Goal: Task Accomplishment & Management: Use online tool/utility

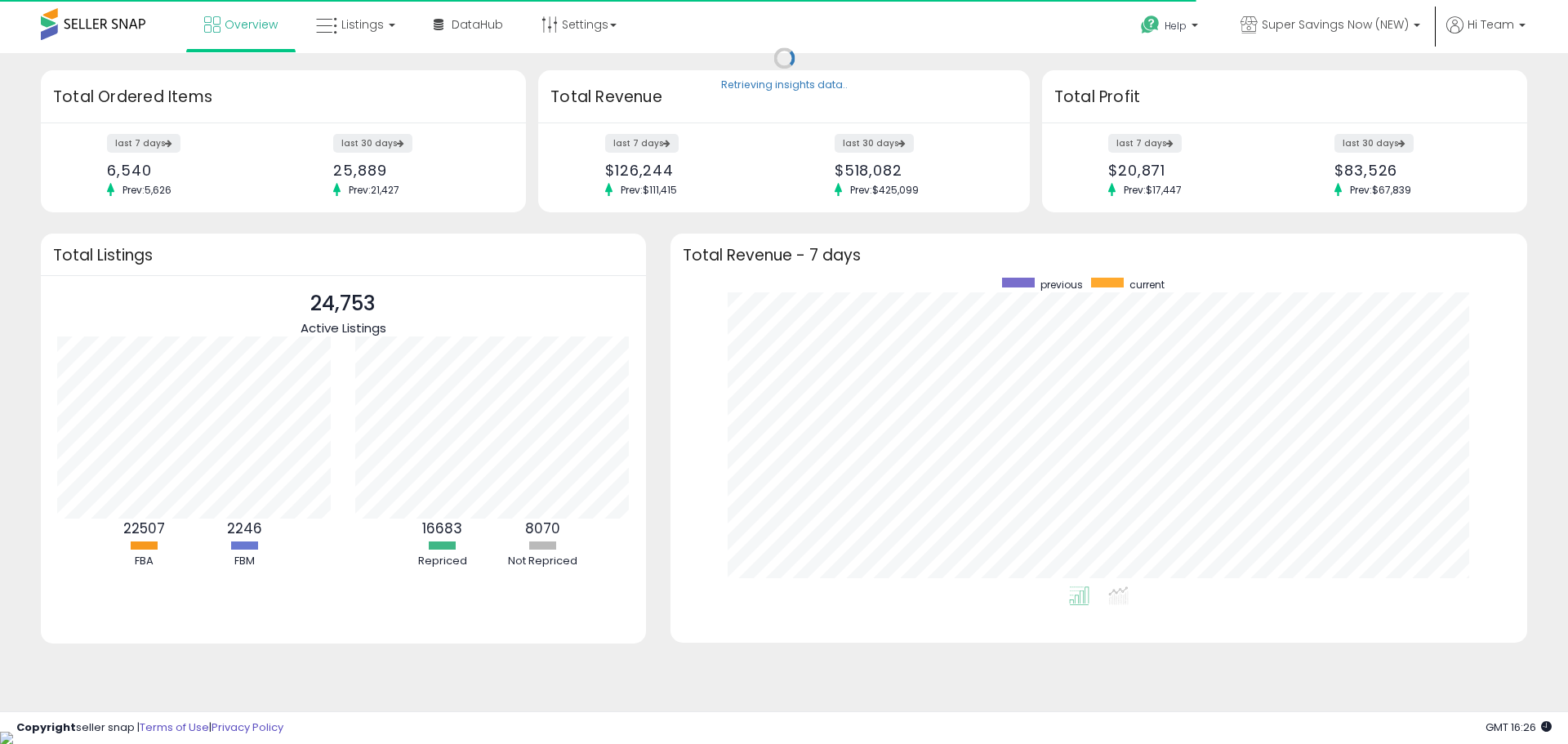
scroll to position [309, 824]
click at [382, 25] on link "Listings" at bounding box center [356, 24] width 103 height 49
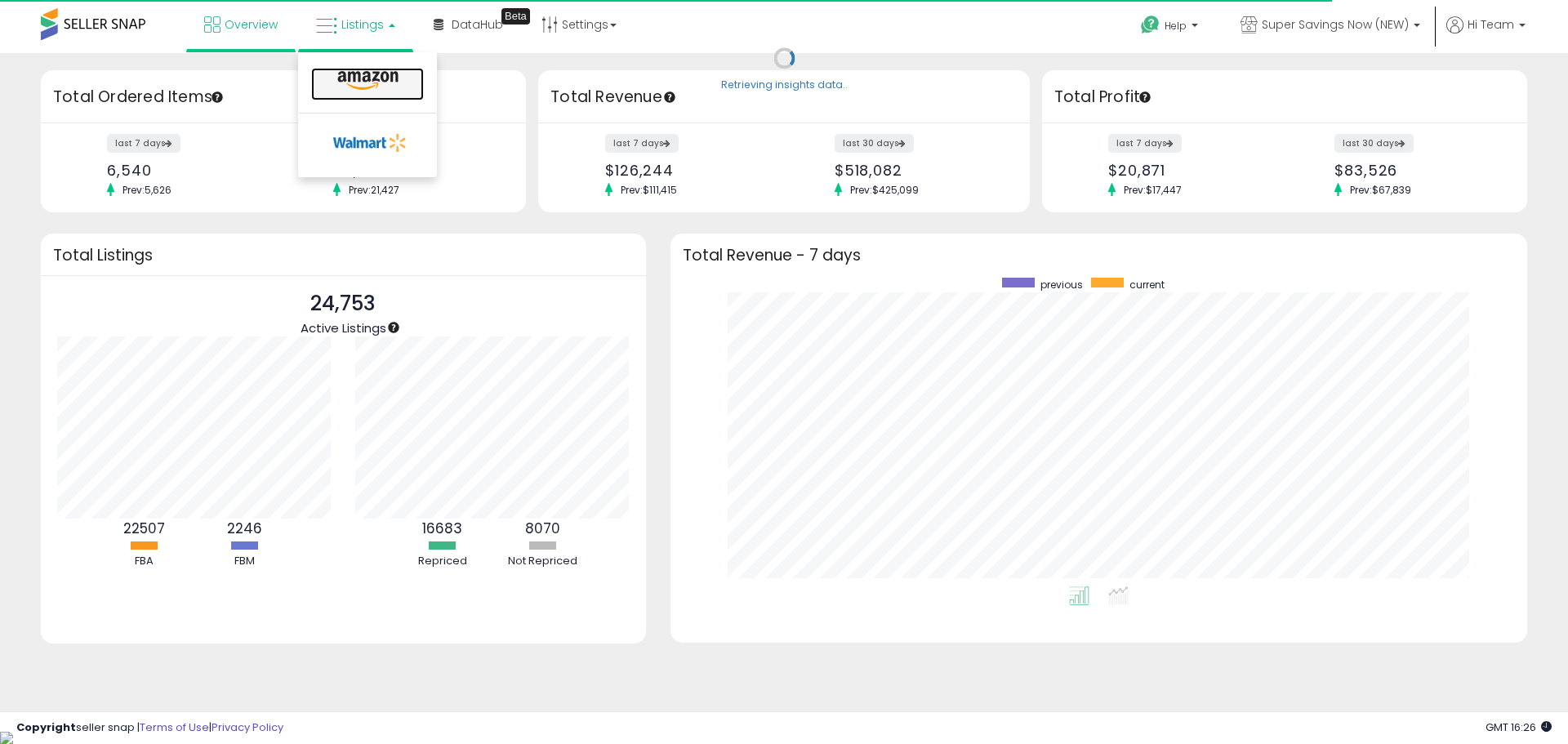
click at [383, 81] on icon at bounding box center [368, 81] width 71 height 22
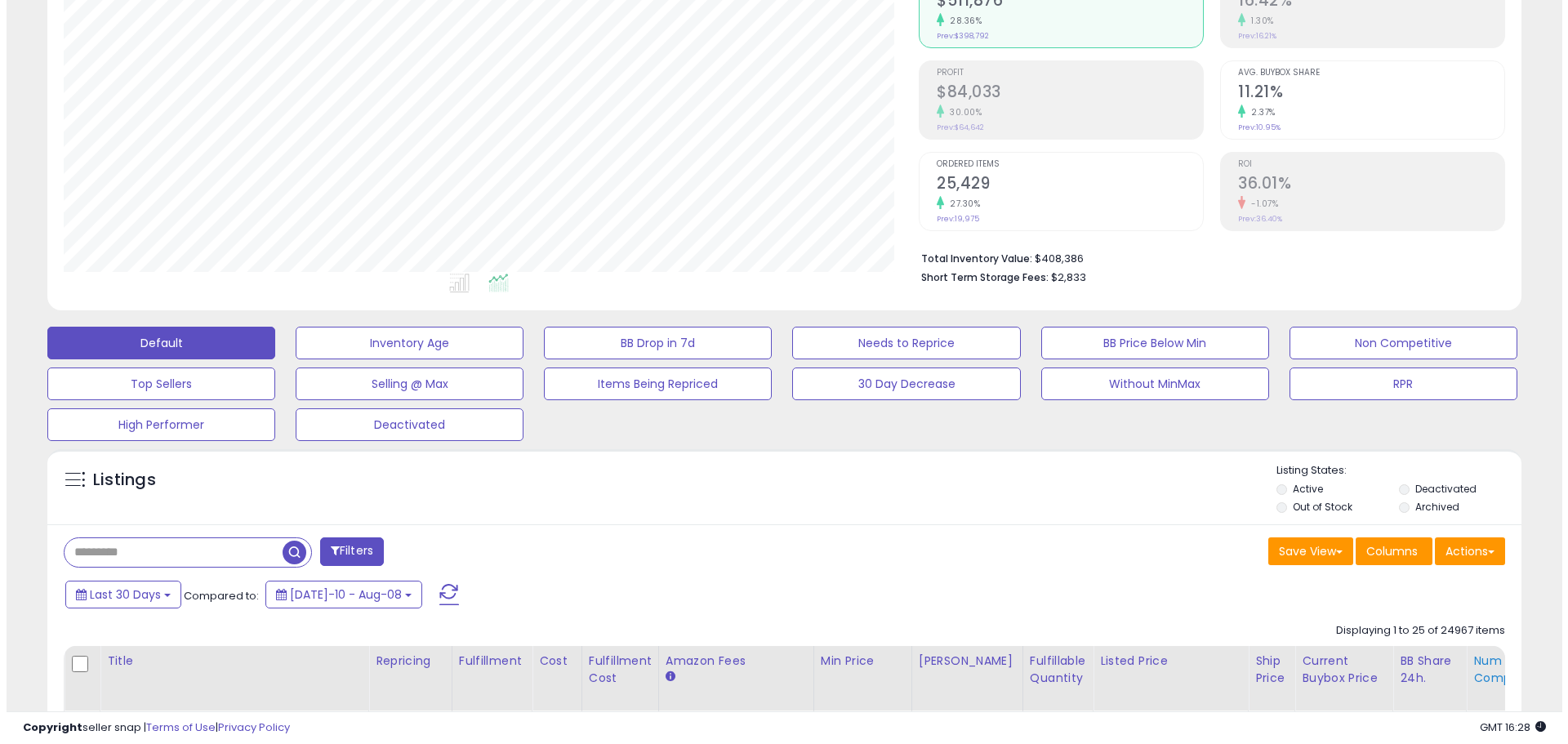
scroll to position [326, 0]
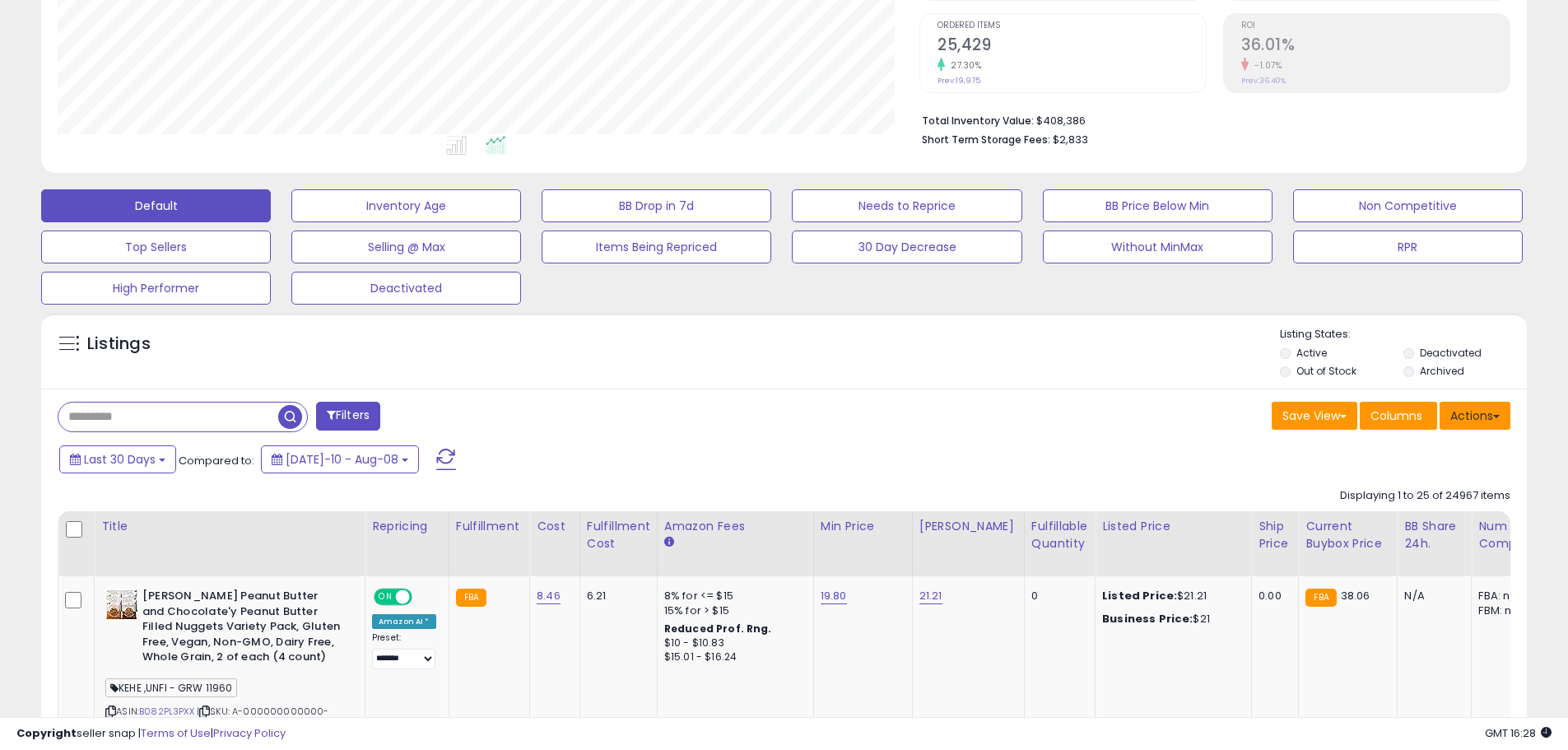
click at [1479, 417] on button "Actions" at bounding box center [1474, 416] width 71 height 28
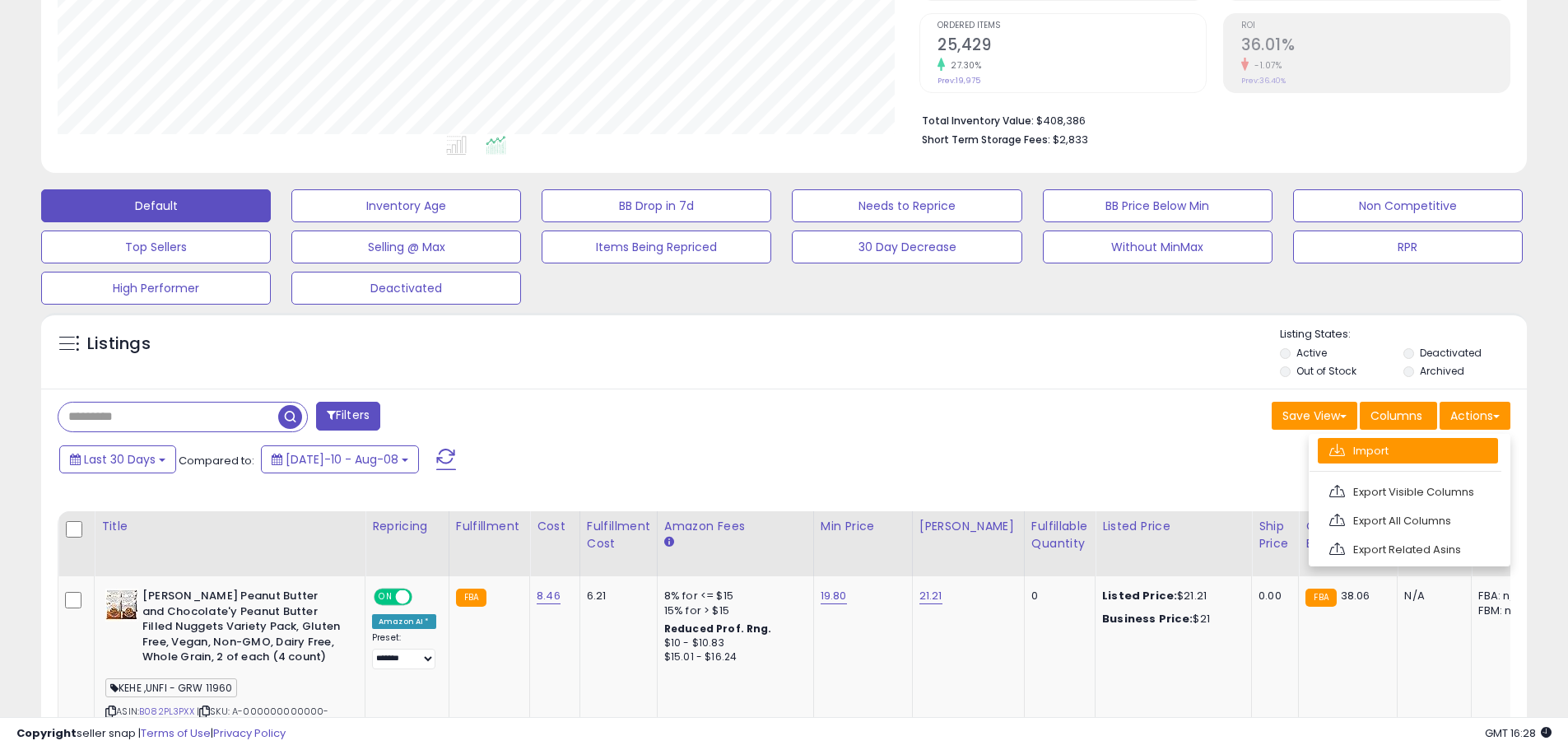
click at [1419, 445] on link "Import" at bounding box center [1408, 450] width 180 height 26
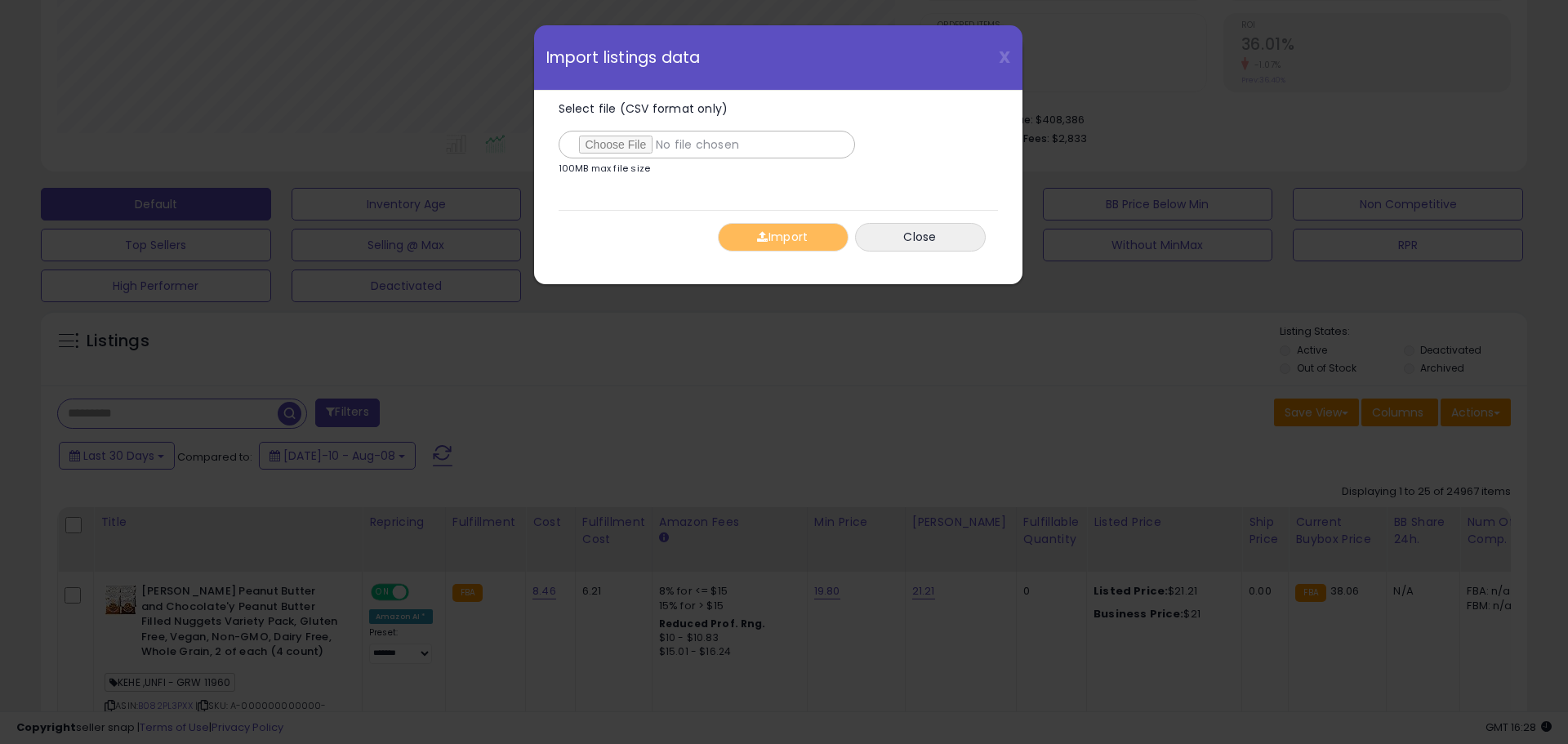
click at [641, 160] on div "Select file (CSV format only) 100MB max file size" at bounding box center [770, 141] width 423 height 78
click at [629, 127] on label "Select file (CSV format only)" at bounding box center [706, 130] width 296 height 55
click at [629, 131] on input "Select file (CSV format only)" at bounding box center [706, 145] width 296 height 28
click at [797, 232] on button "Import" at bounding box center [783, 237] width 131 height 28
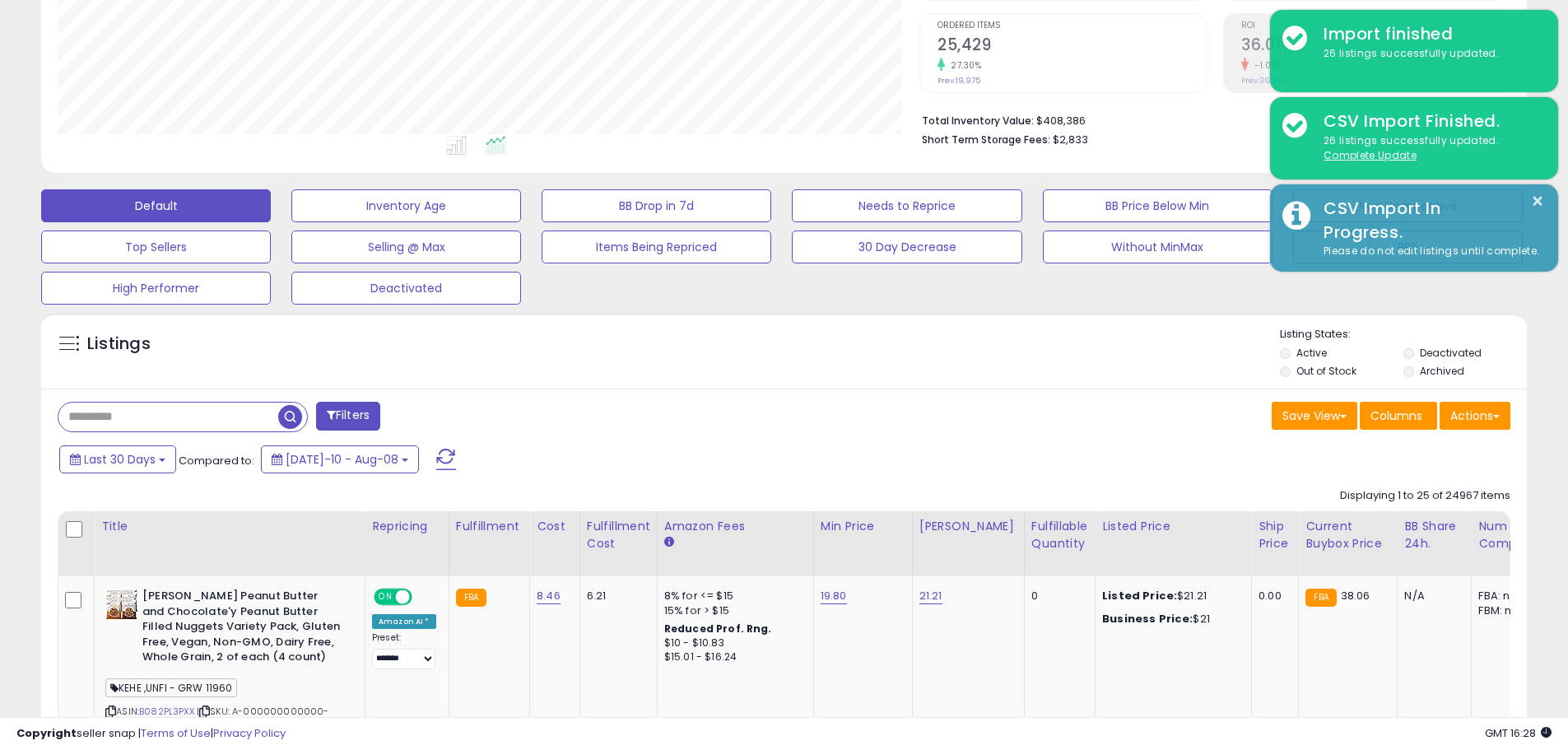
scroll to position [822777, 822112]
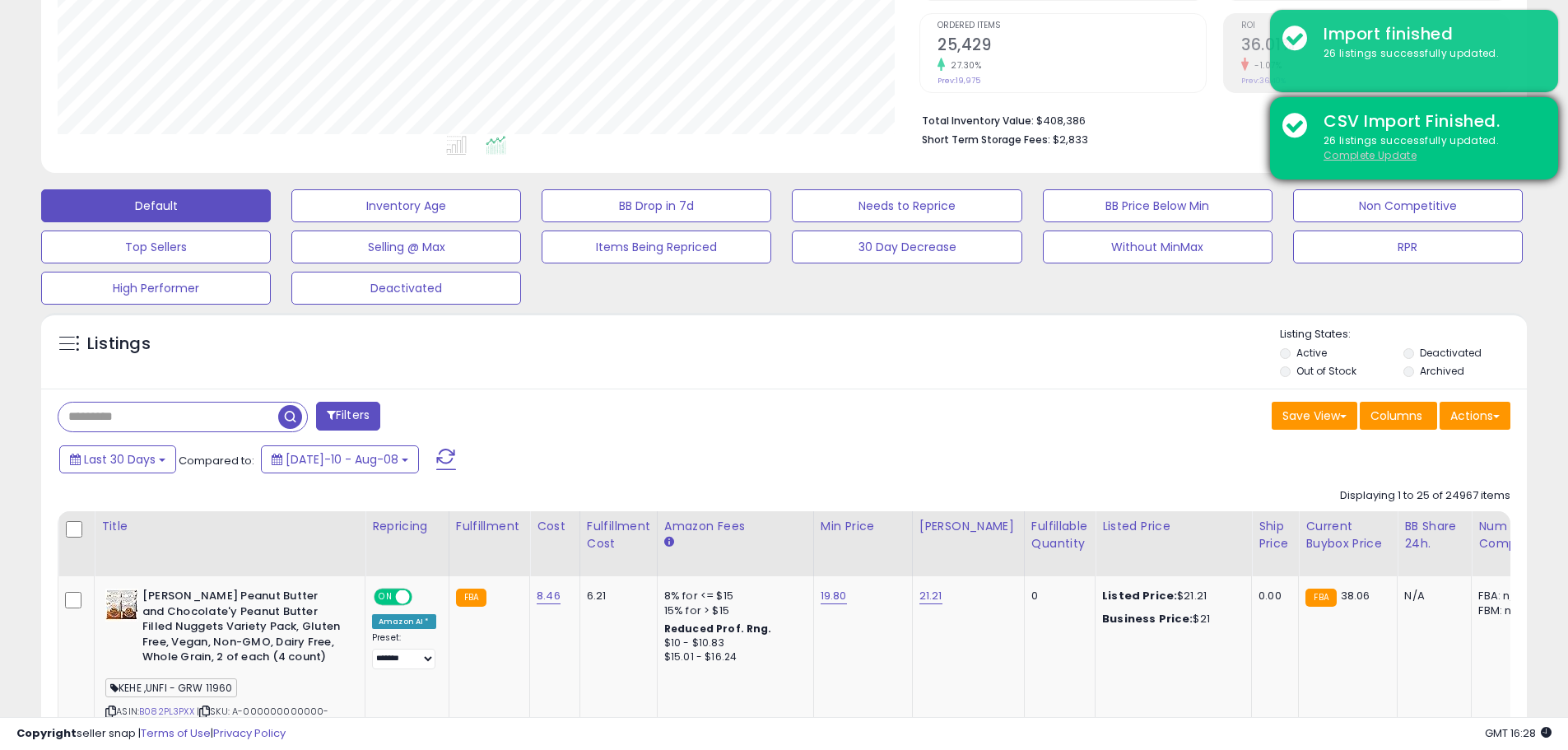
click at [1353, 155] on u "Complete Update" at bounding box center [1370, 155] width 93 height 14
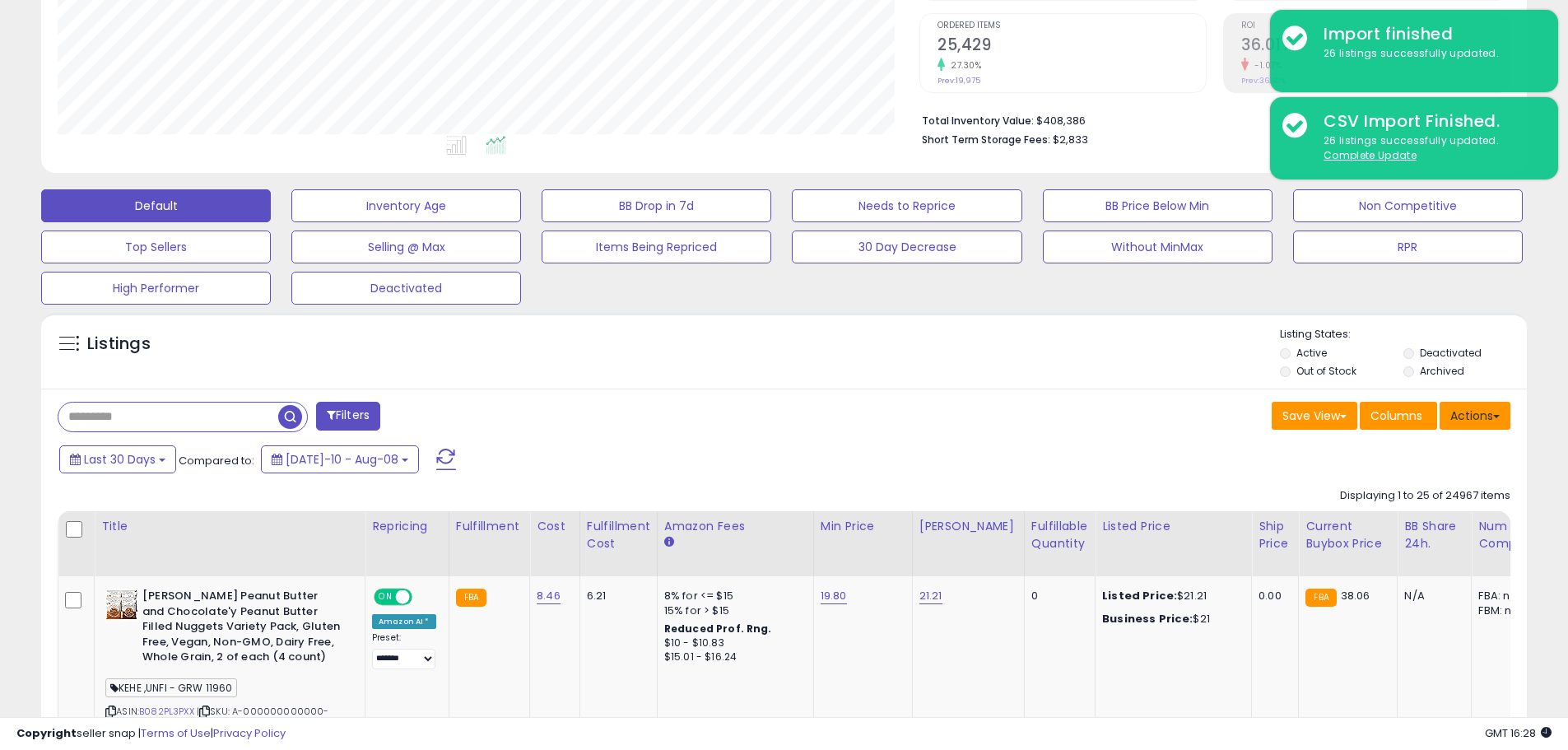
click at [1497, 425] on button "Actions" at bounding box center [1474, 416] width 71 height 28
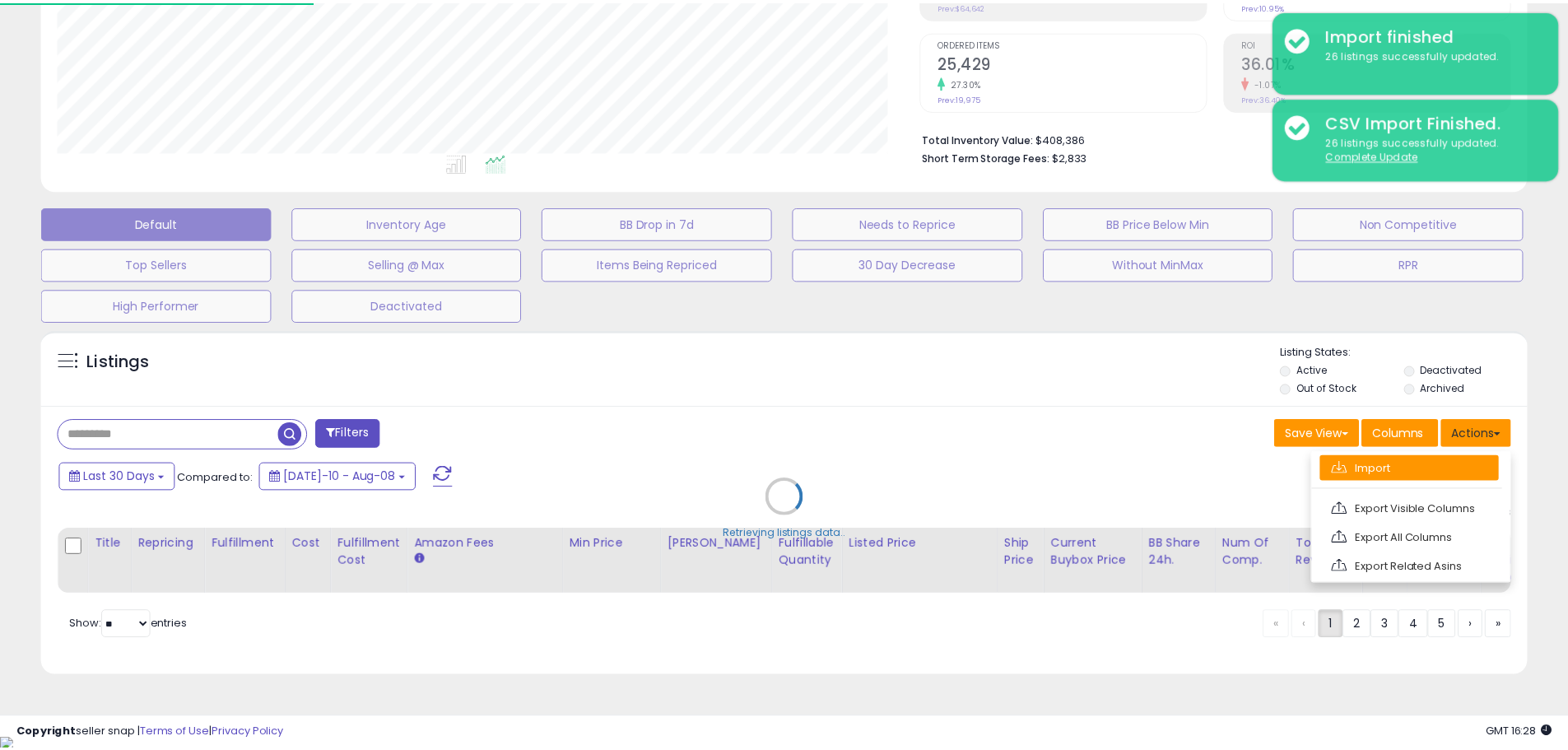
scroll to position [338, 869]
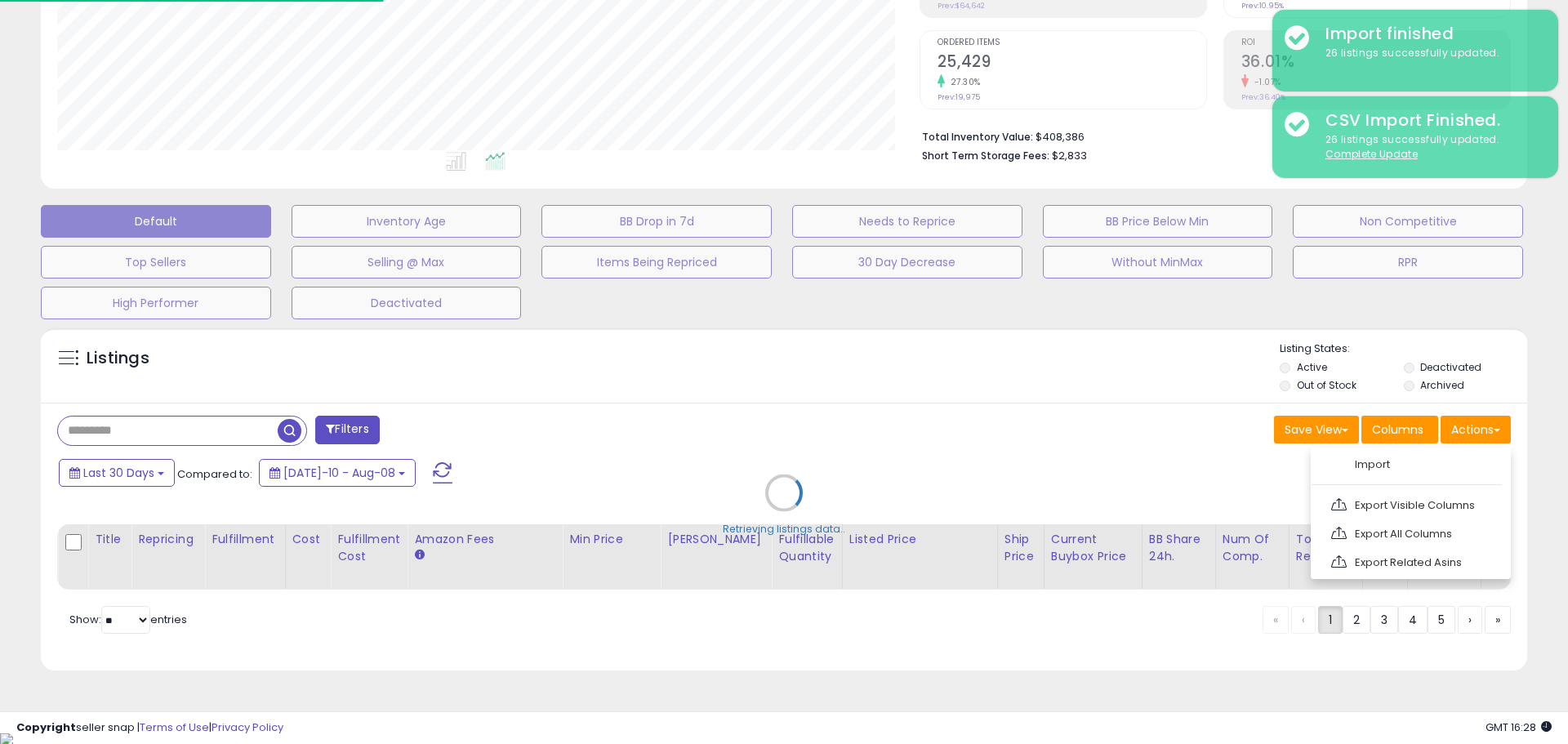
click at [1382, 454] on link "Import" at bounding box center [1409, 464] width 179 height 25
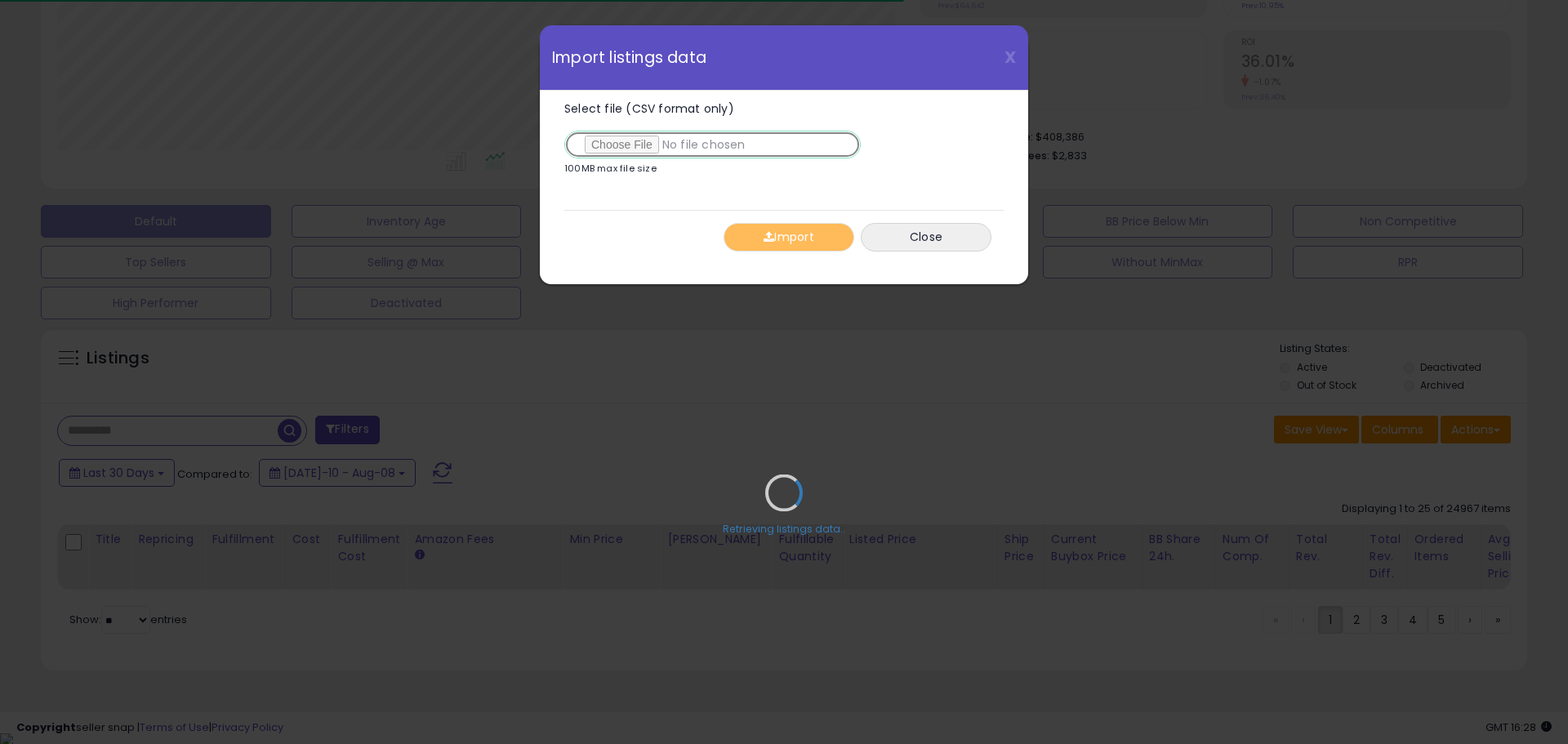
click at [607, 150] on input "Select file (CSV format only)" at bounding box center [712, 145] width 296 height 28
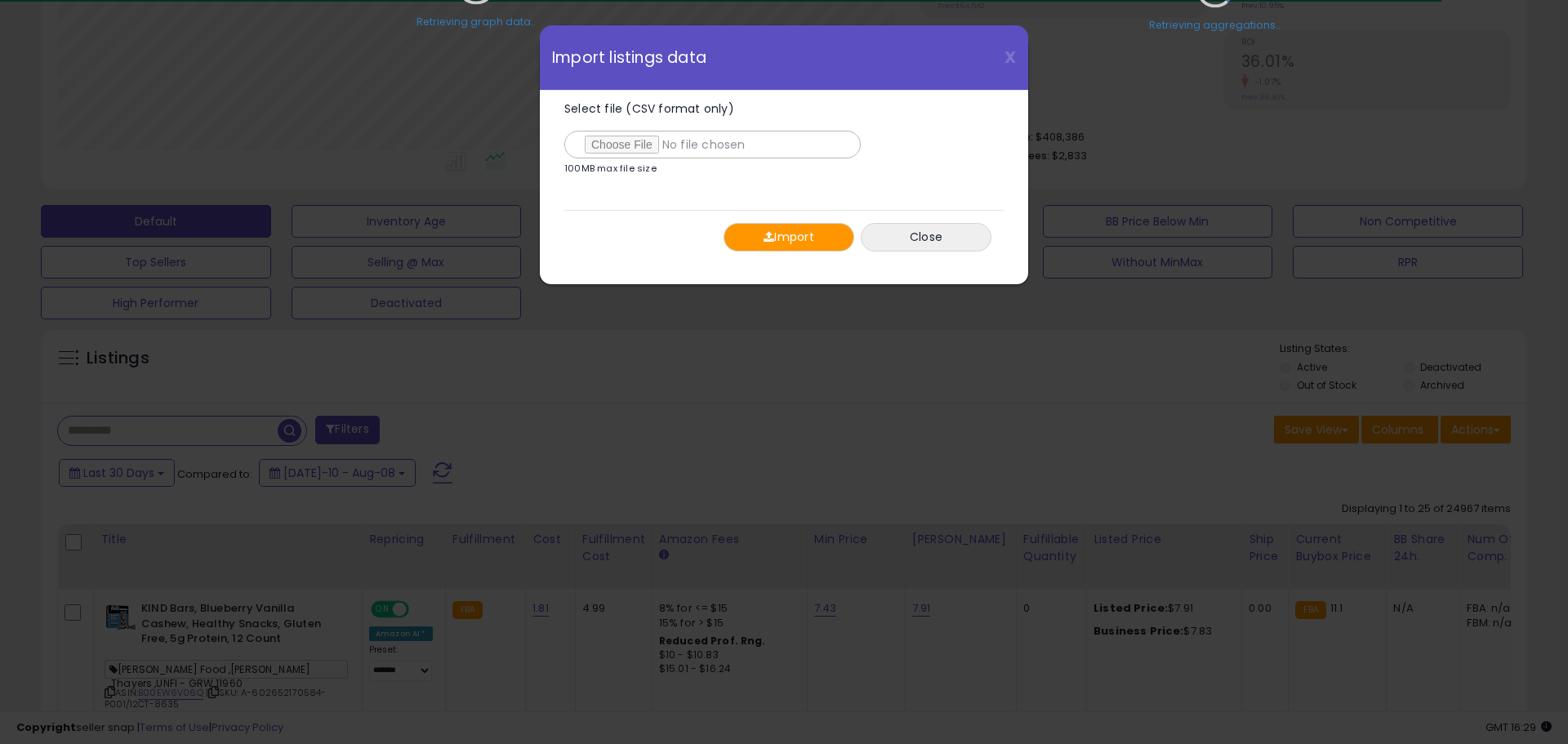
click at [779, 233] on button "Import" at bounding box center [788, 237] width 131 height 28
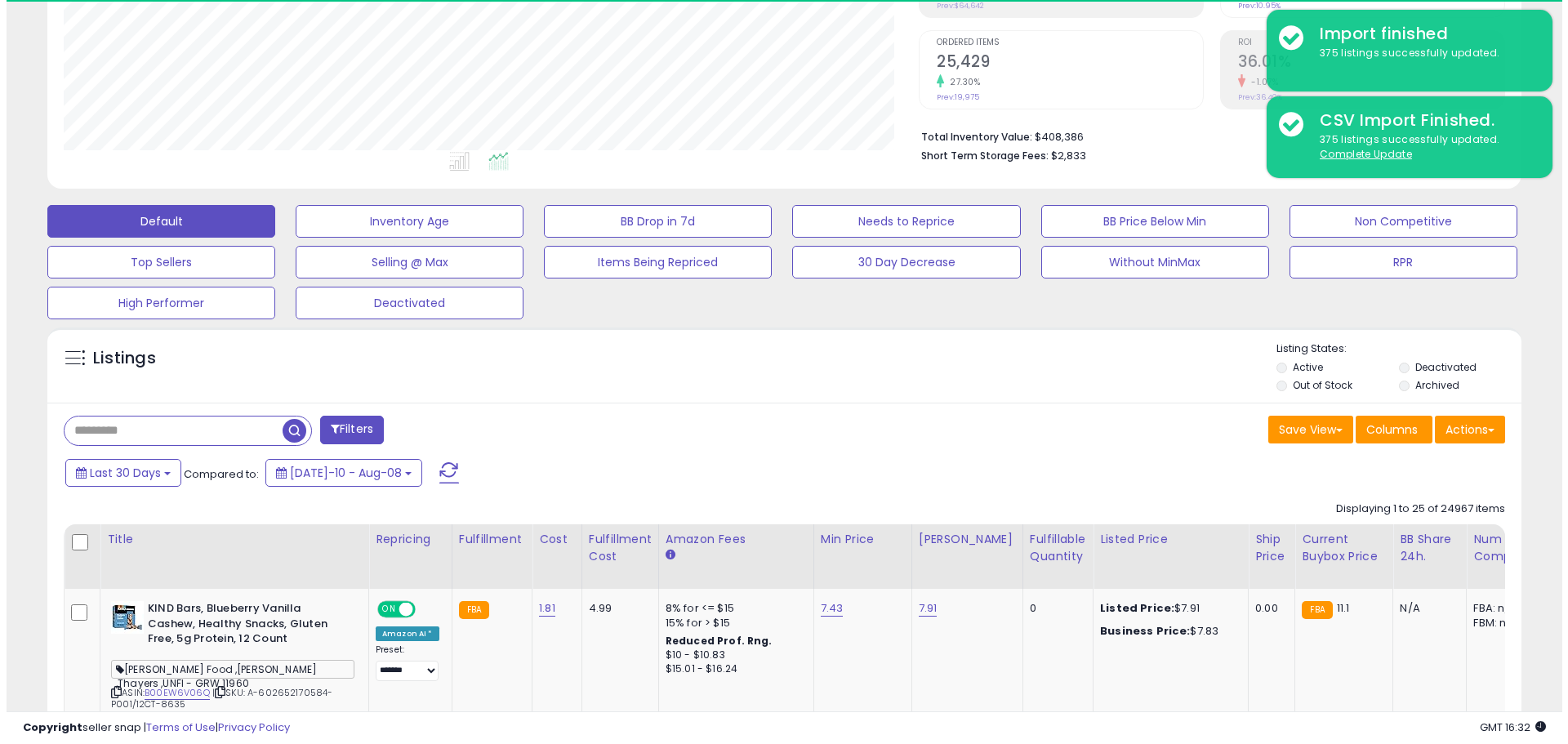
scroll to position [335, 855]
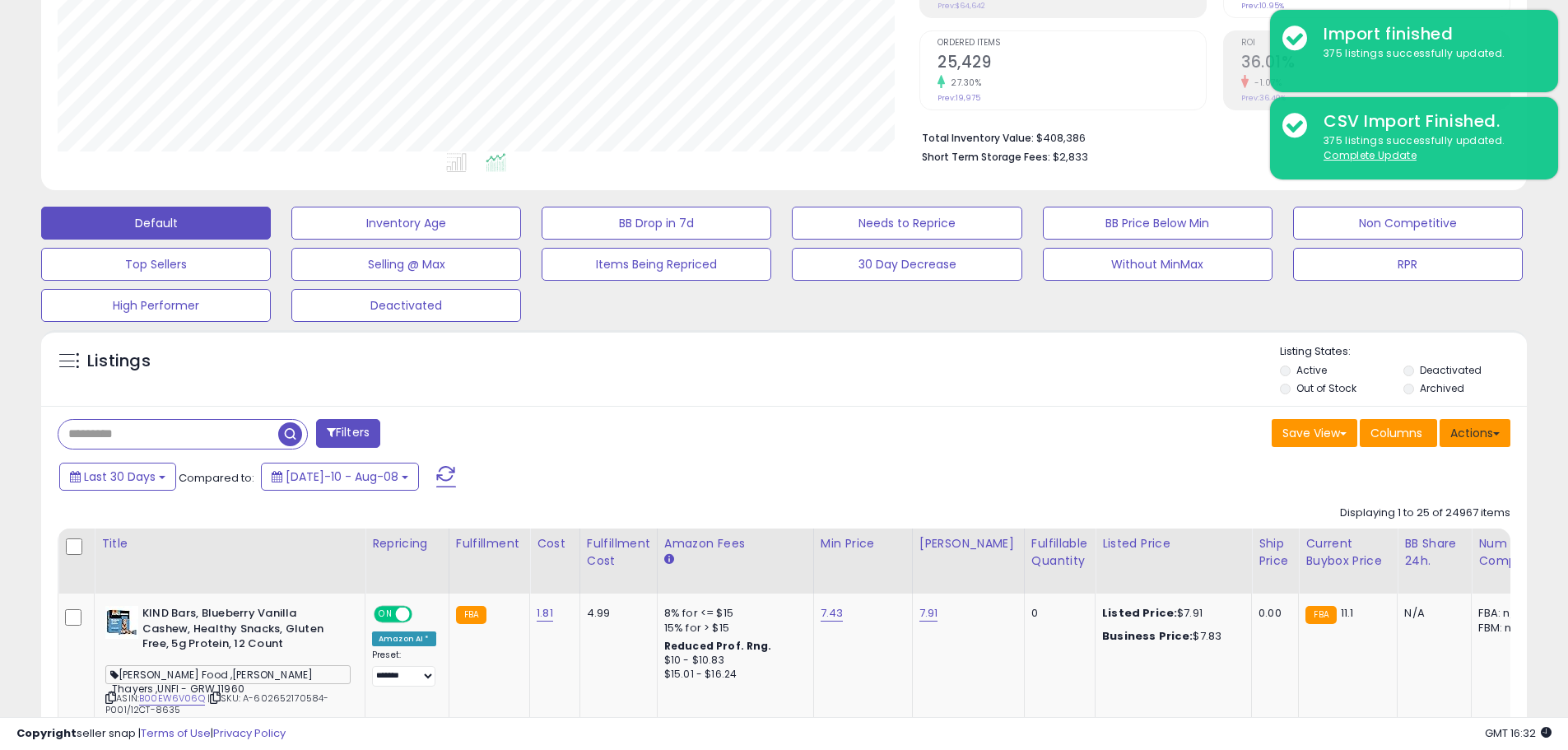
click at [1482, 430] on button "Actions" at bounding box center [1474, 433] width 71 height 28
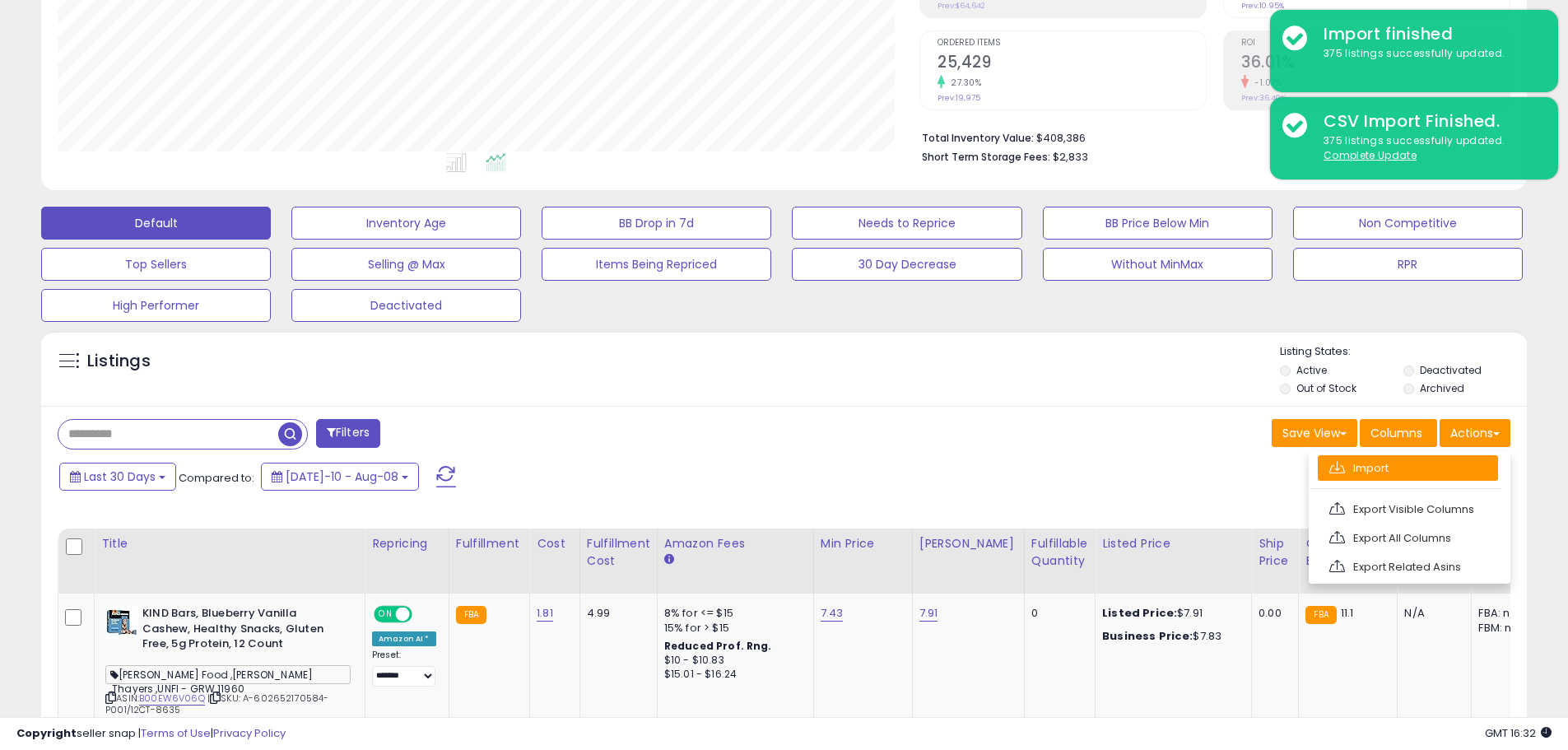
click at [1355, 470] on link "Import" at bounding box center [1408, 467] width 180 height 26
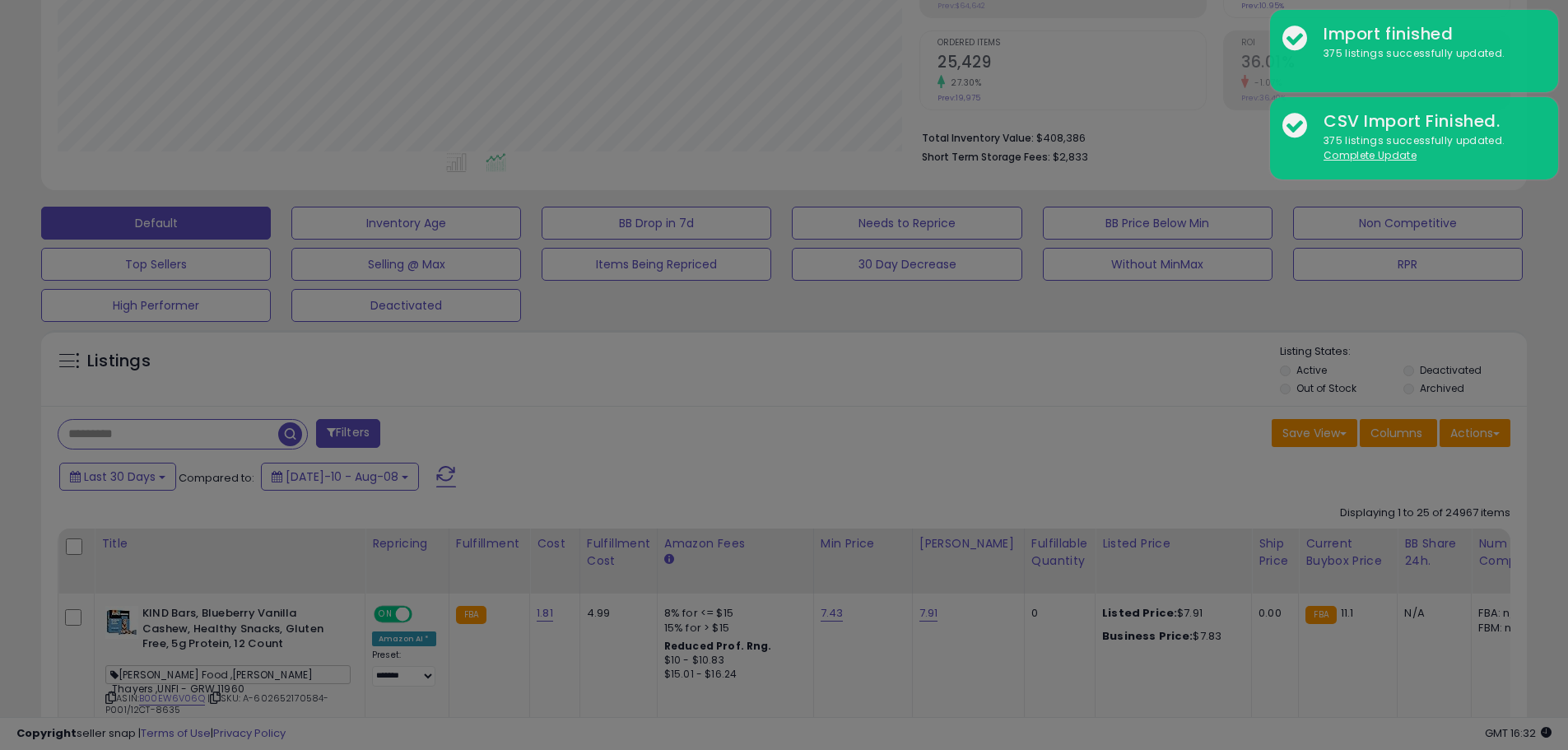
scroll to position [338, 869]
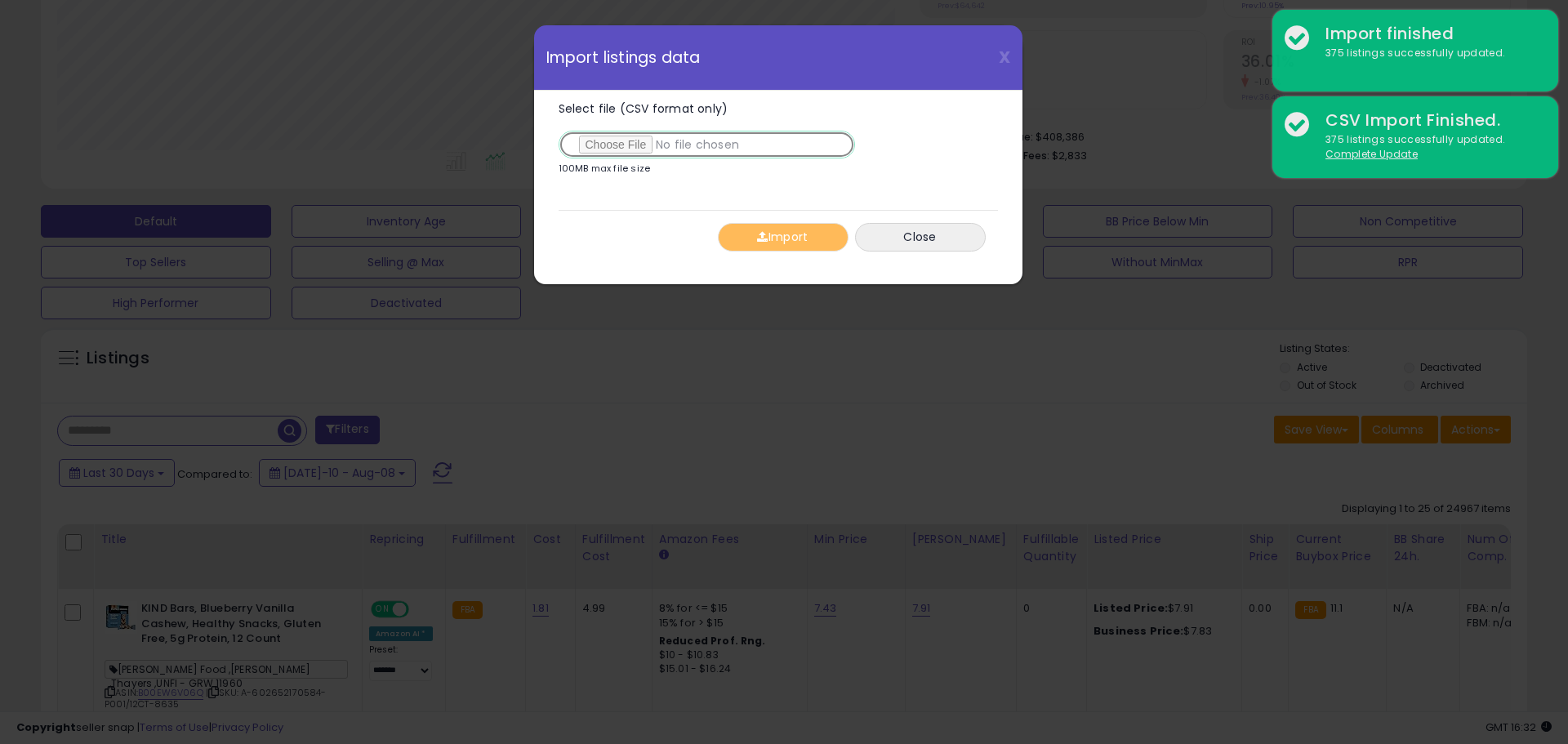
click at [651, 146] on input "Select file (CSV format only)" at bounding box center [706, 145] width 296 height 28
click at [773, 238] on button "Import" at bounding box center [783, 237] width 131 height 28
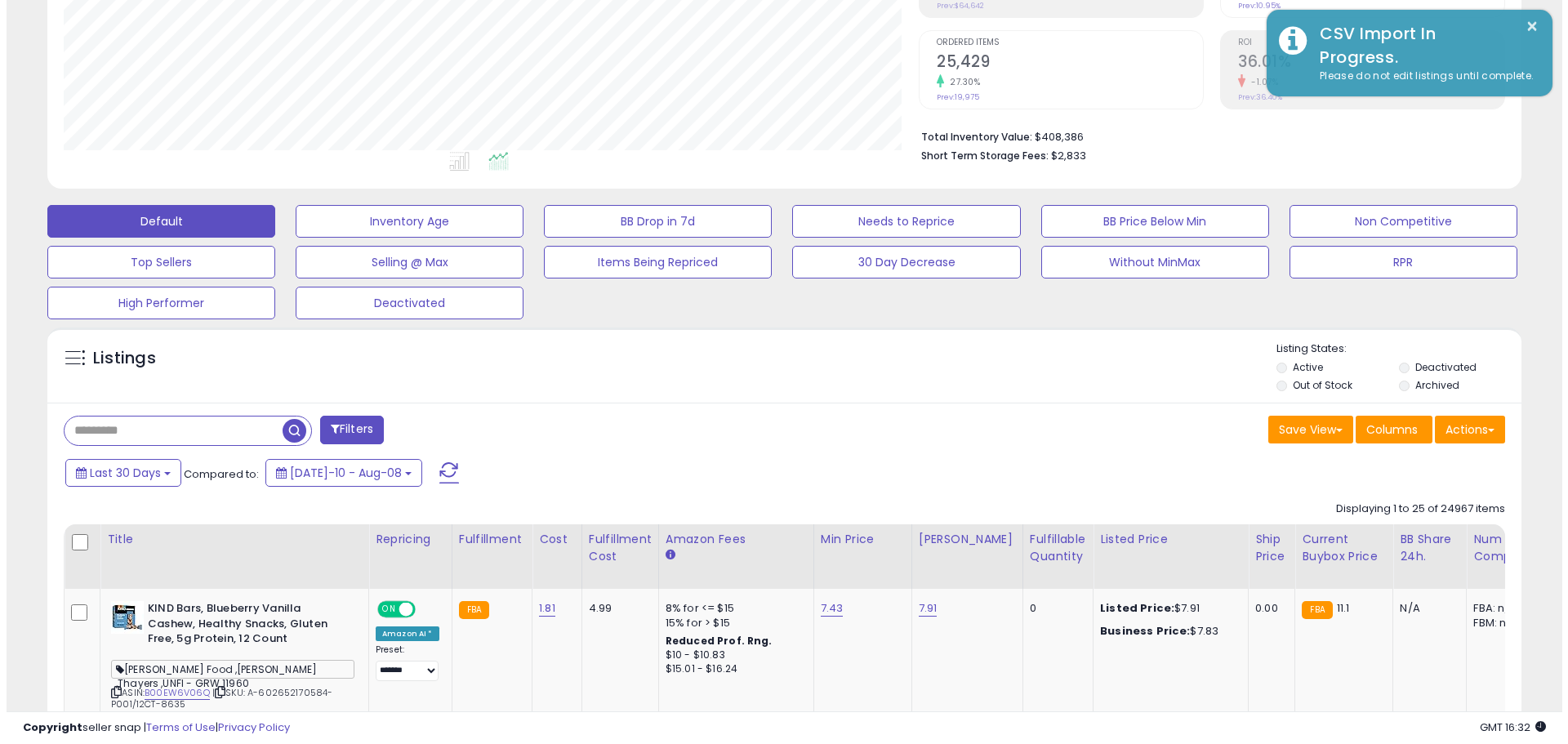
scroll to position [816194, 815701]
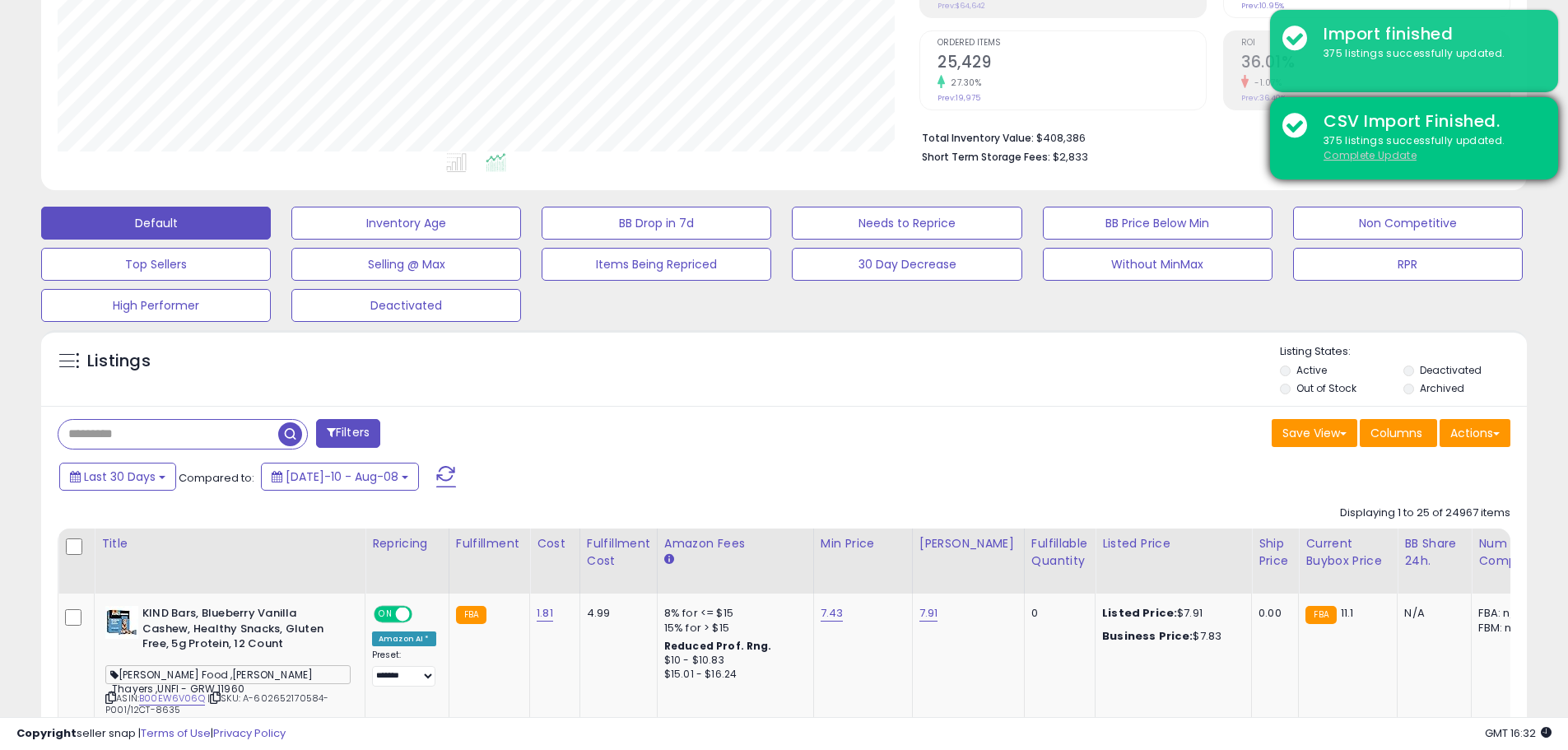
click at [1377, 161] on u "Complete Update" at bounding box center [1370, 155] width 93 height 14
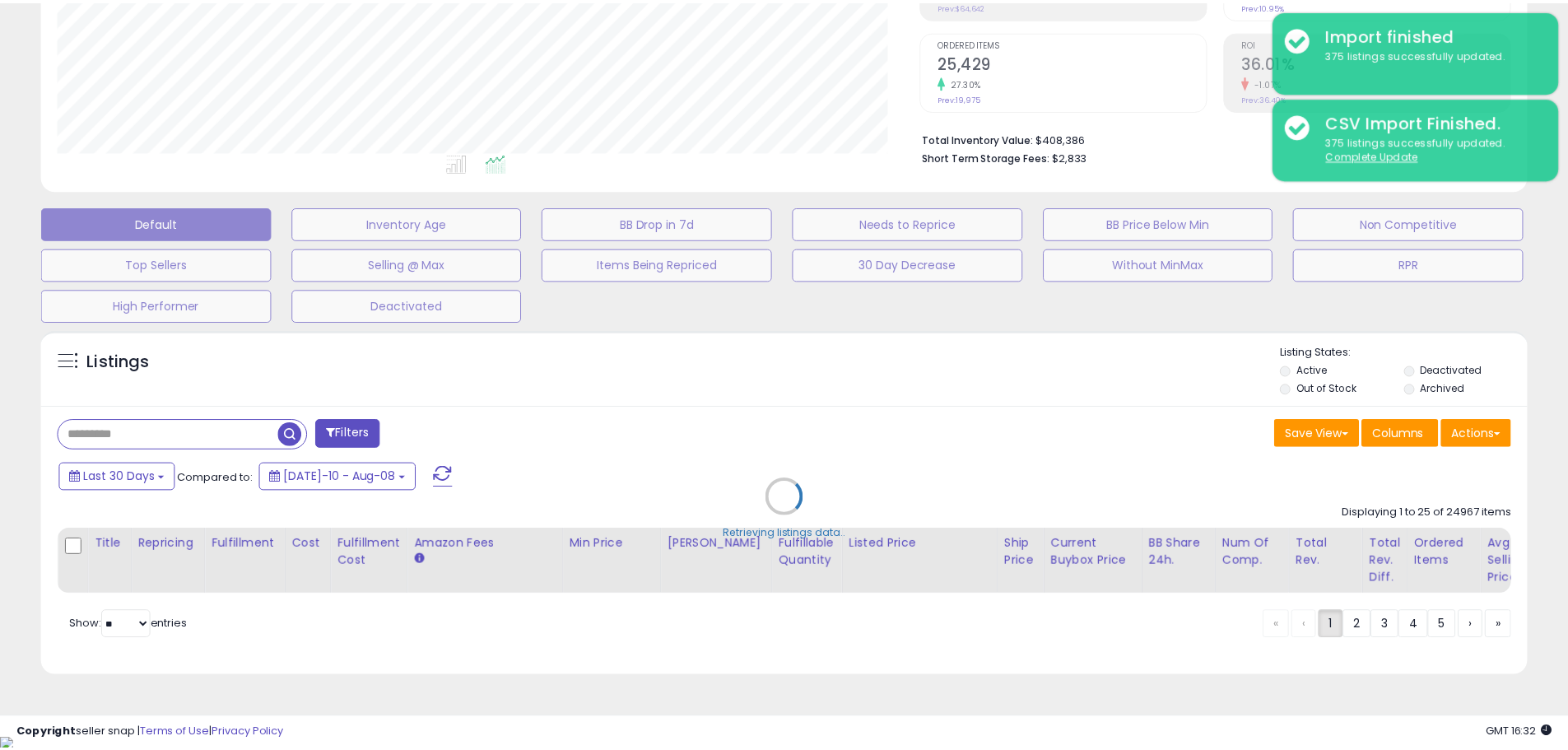
scroll to position [338, 869]
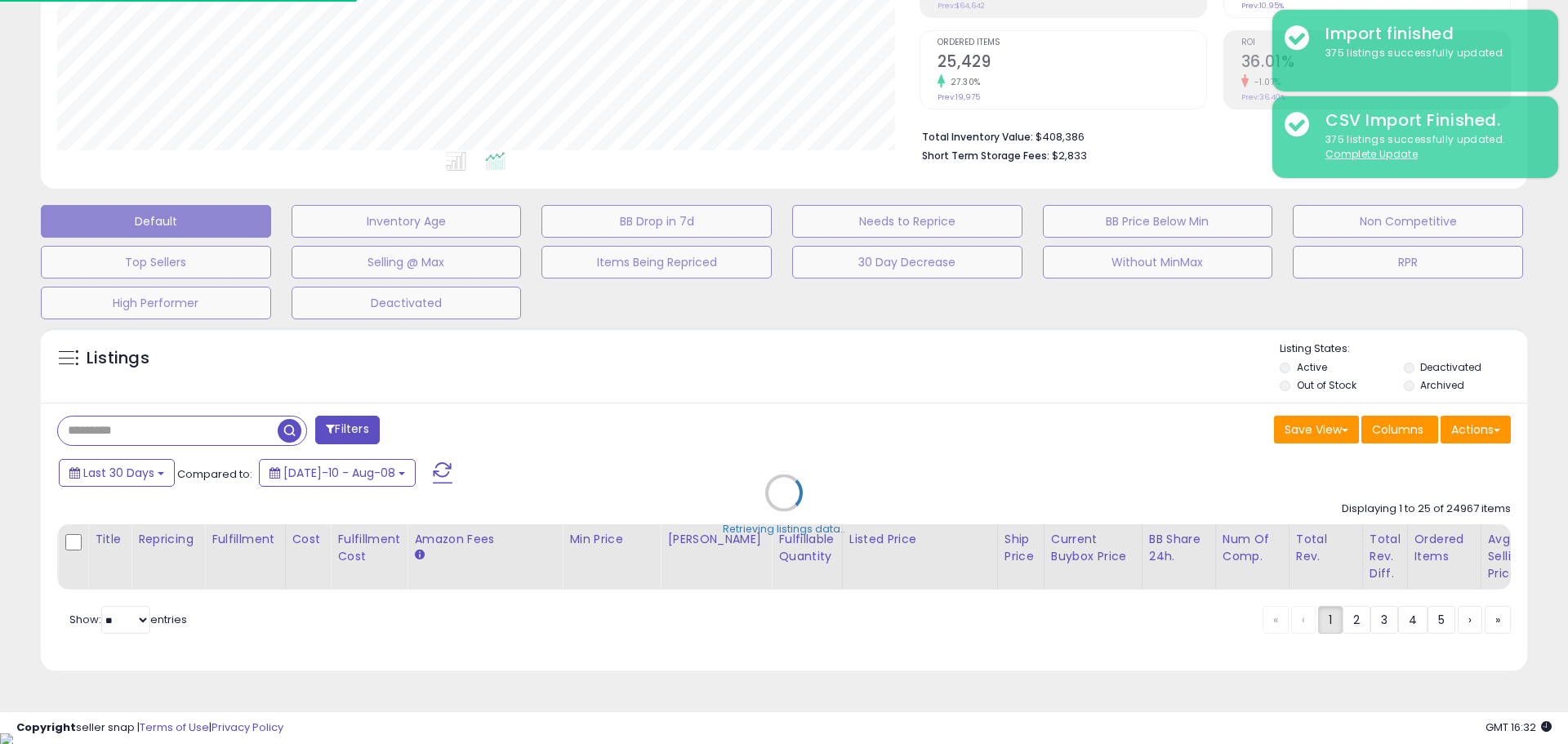
click at [1476, 423] on div "Retrieving listings data.." at bounding box center [784, 504] width 1511 height 372
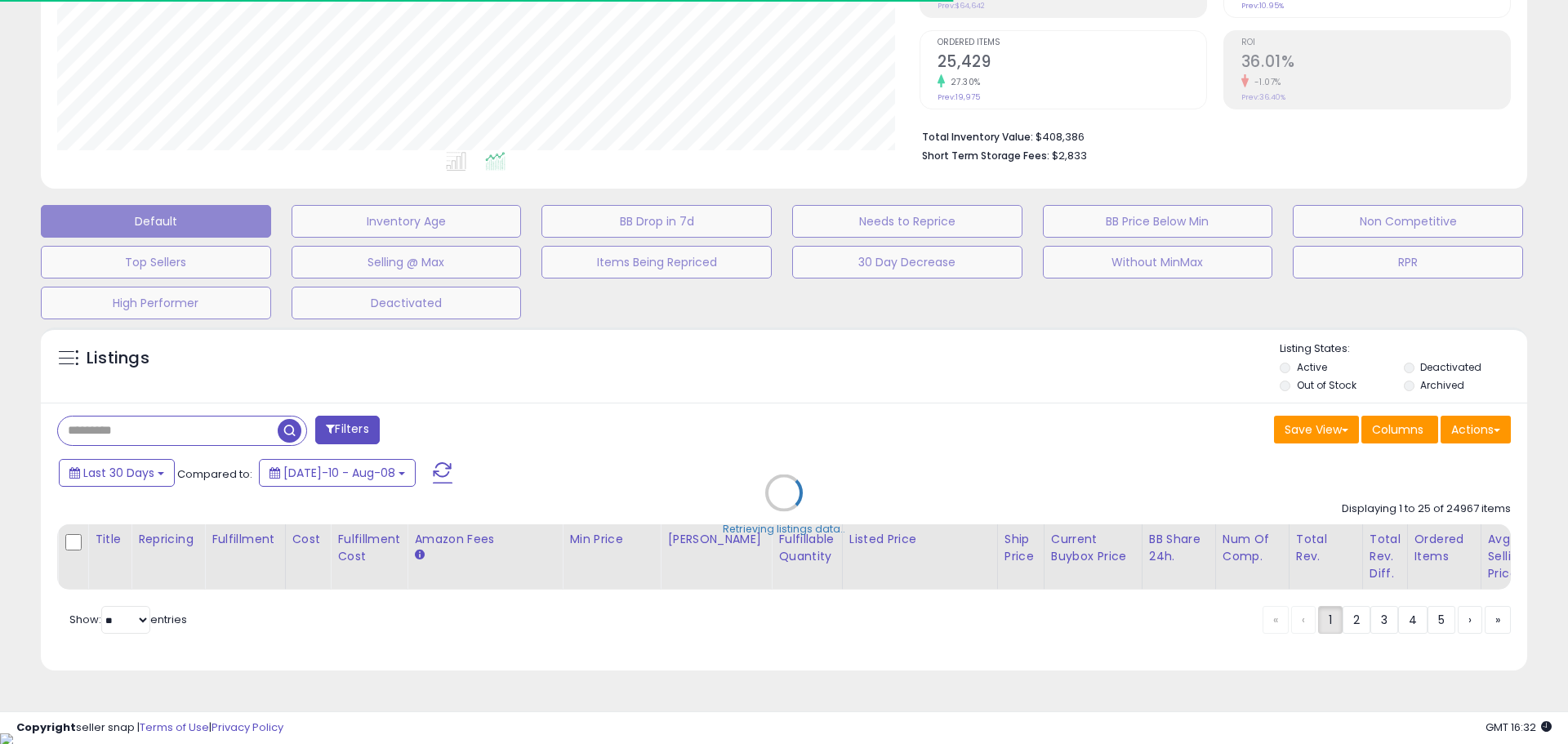
click at [1486, 433] on div "Retrieving listings data.." at bounding box center [784, 504] width 1511 height 372
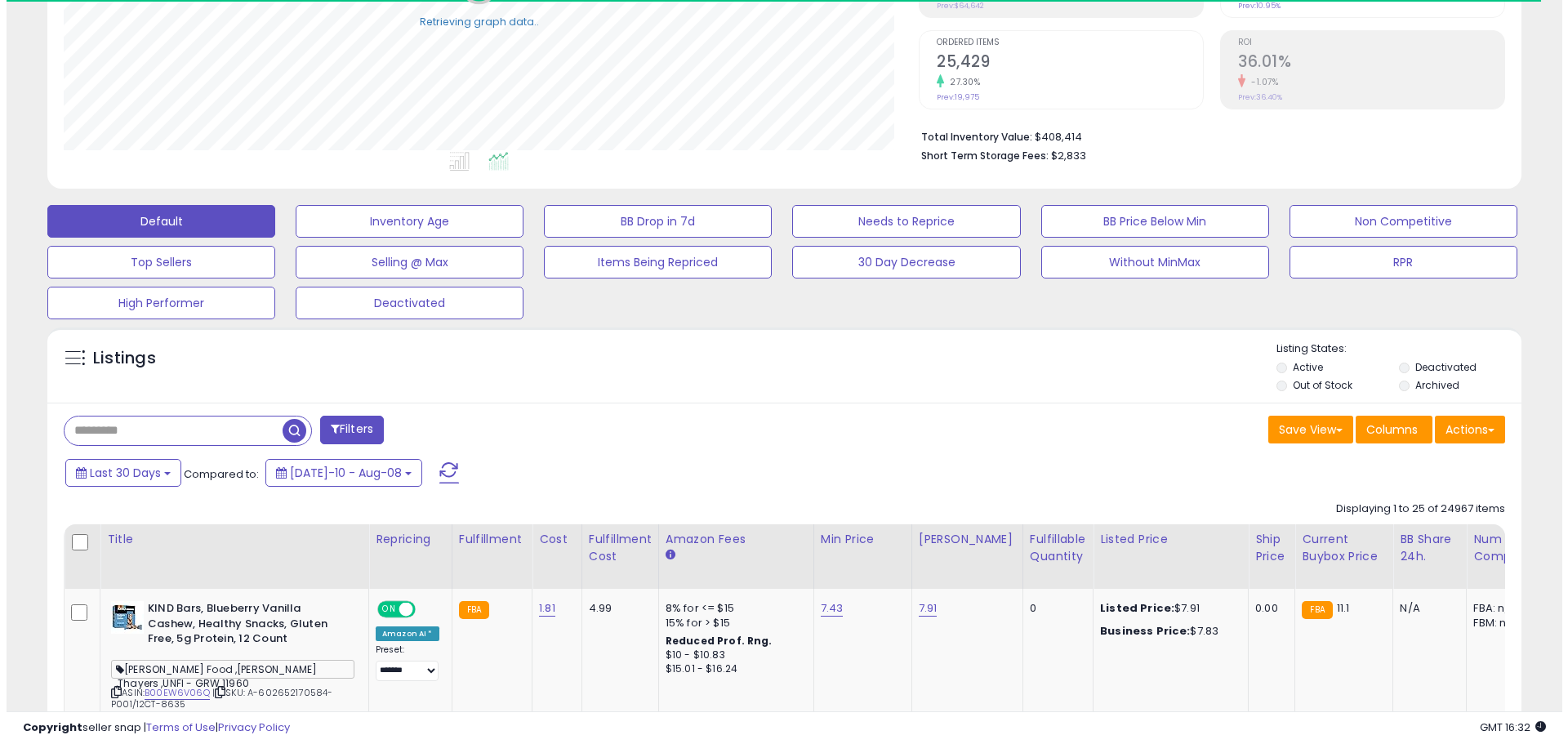
scroll to position [816194, 815701]
click at [1452, 429] on button "Actions" at bounding box center [1463, 430] width 71 height 28
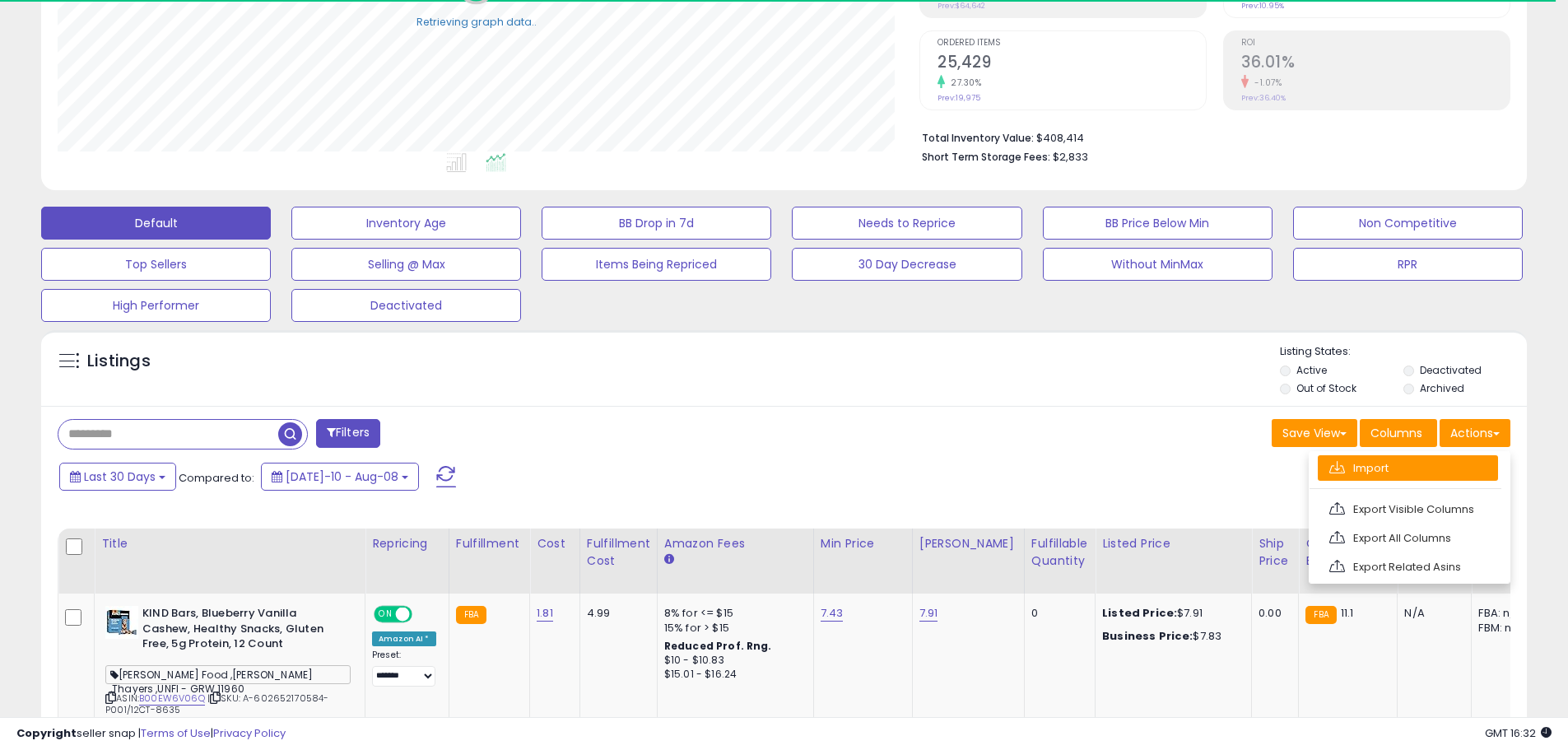
click at [1382, 471] on link "Import" at bounding box center [1408, 467] width 180 height 26
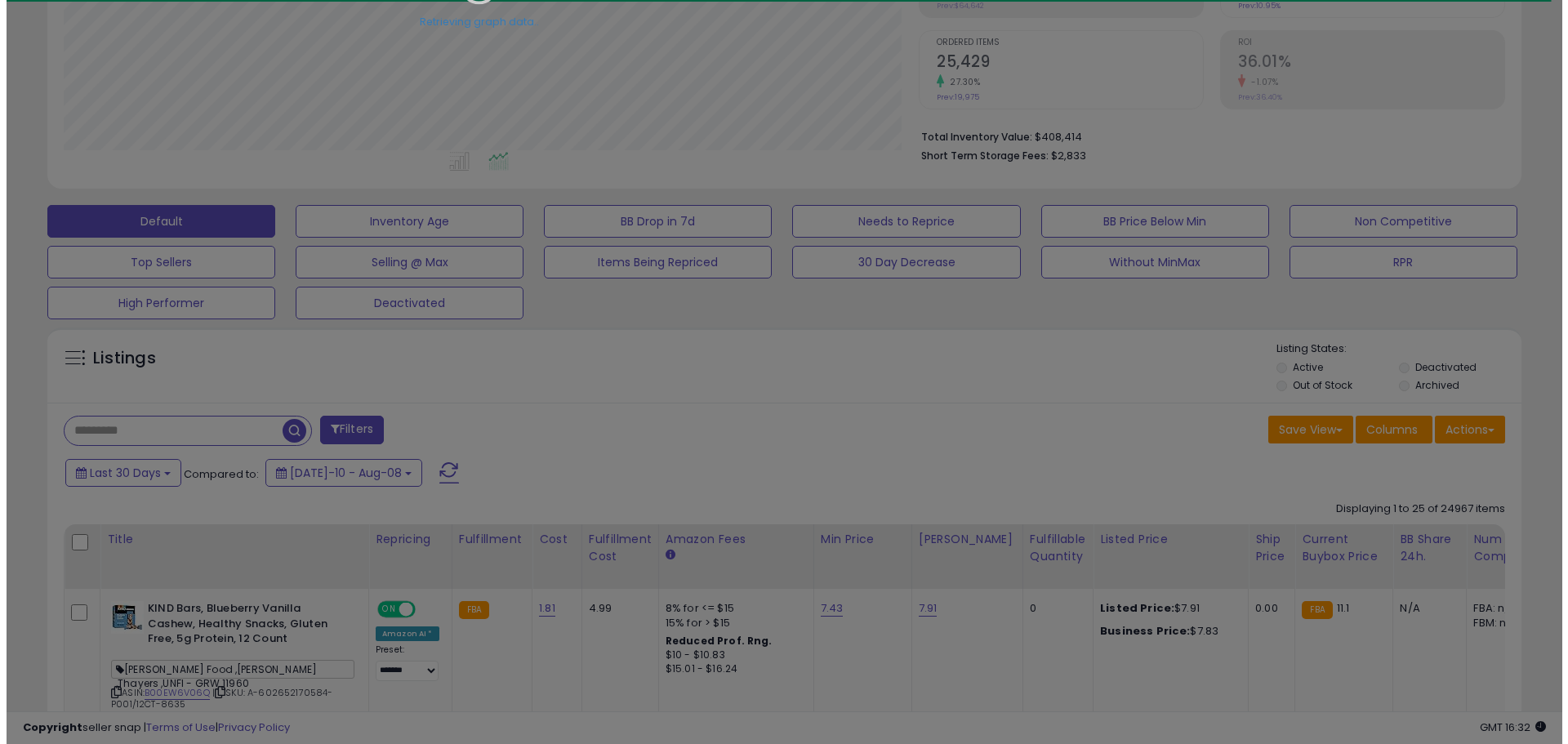
scroll to position [335, 863]
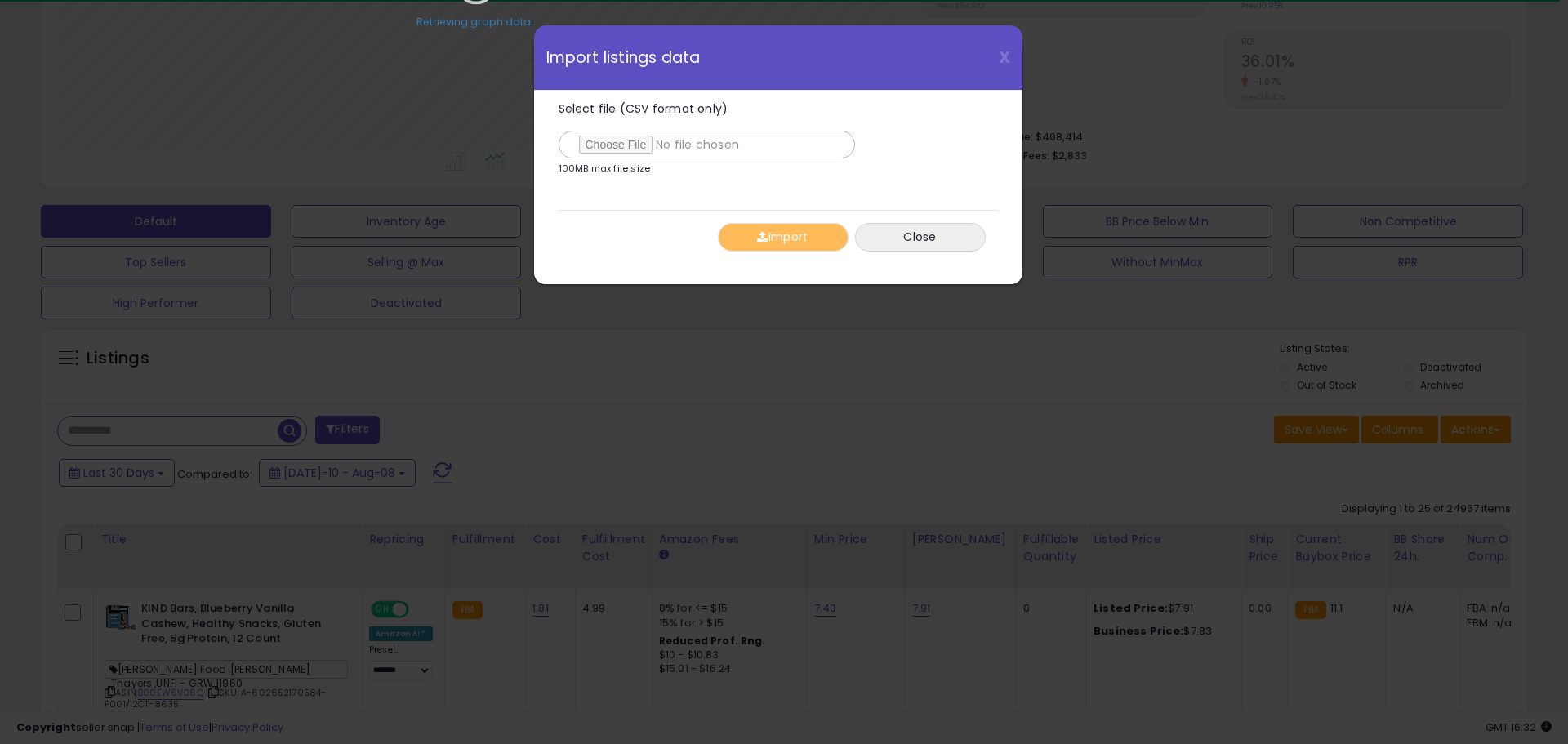
click at [635, 144] on input "Select file (CSV format only)" at bounding box center [706, 145] width 296 height 28
click at [788, 228] on button "Import" at bounding box center [783, 237] width 131 height 28
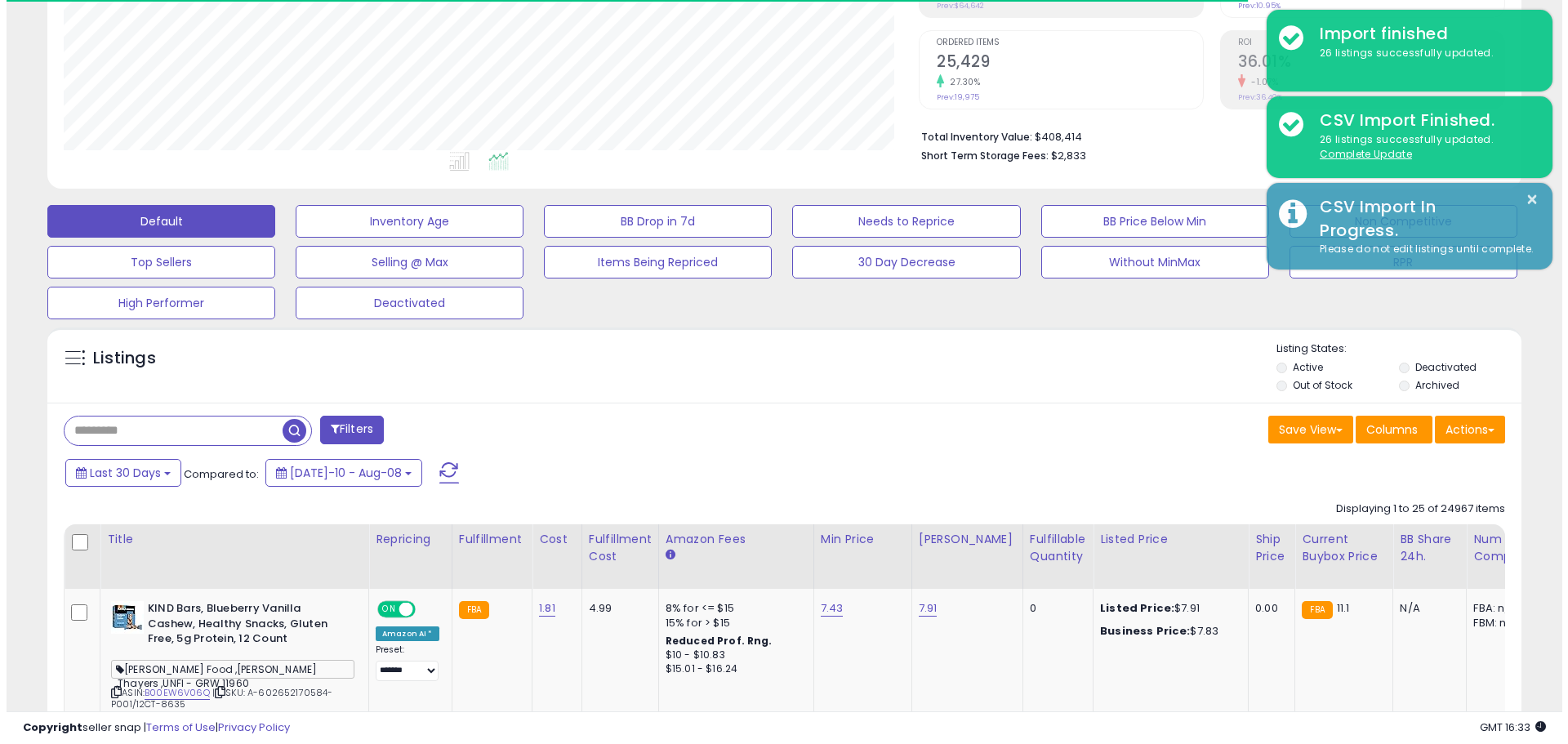
scroll to position [816194, 815701]
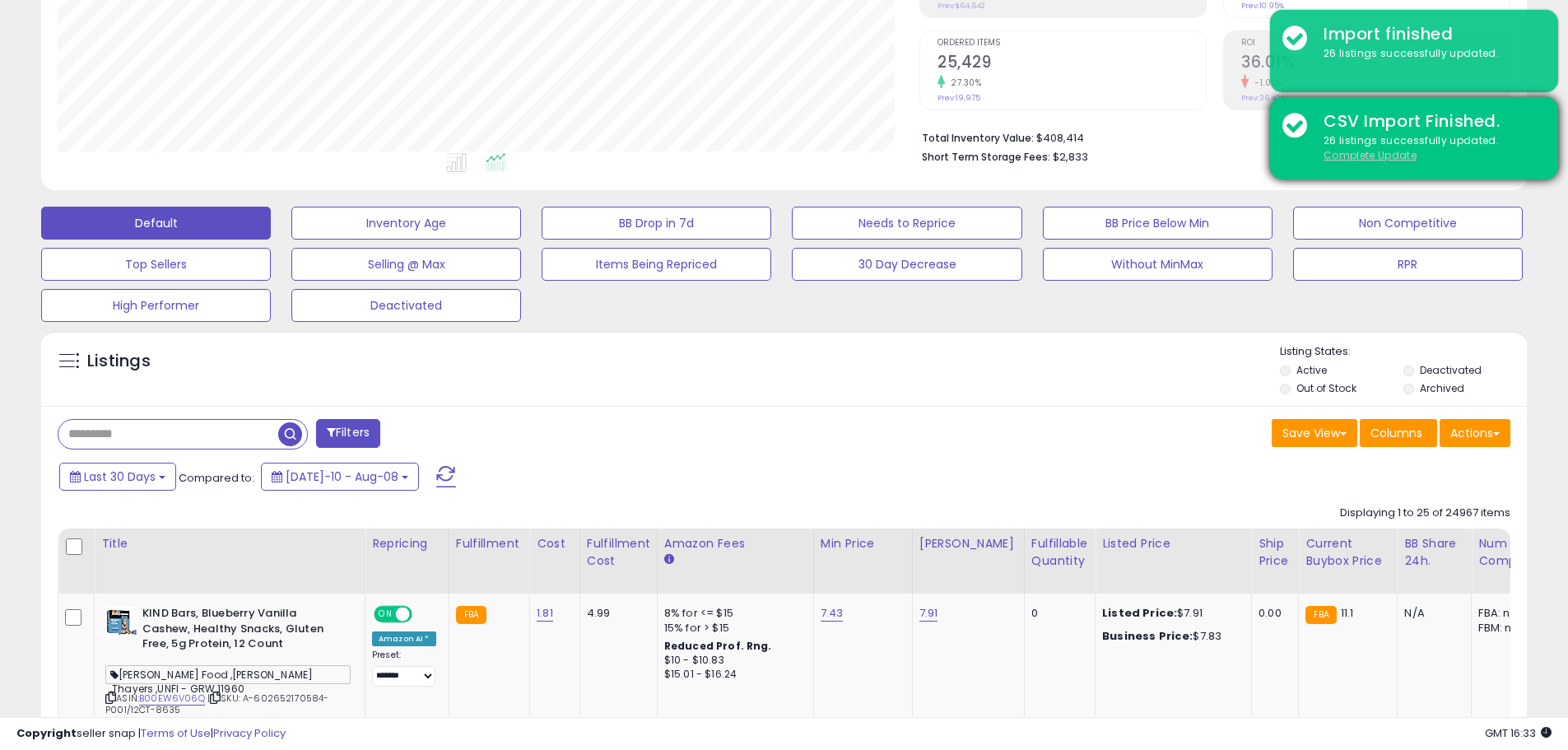
click at [1370, 154] on u "Complete Update" at bounding box center [1370, 155] width 93 height 14
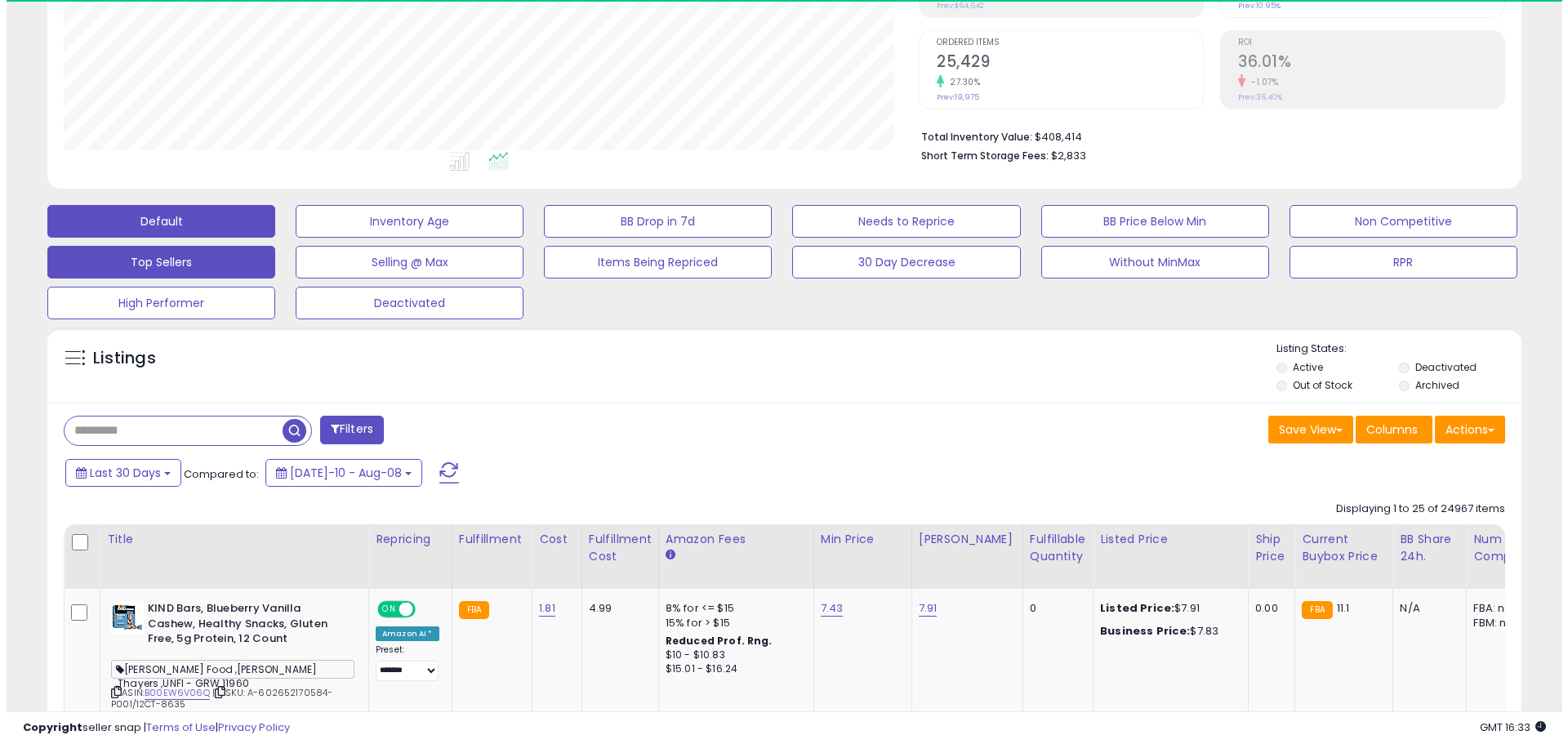
scroll to position [335, 855]
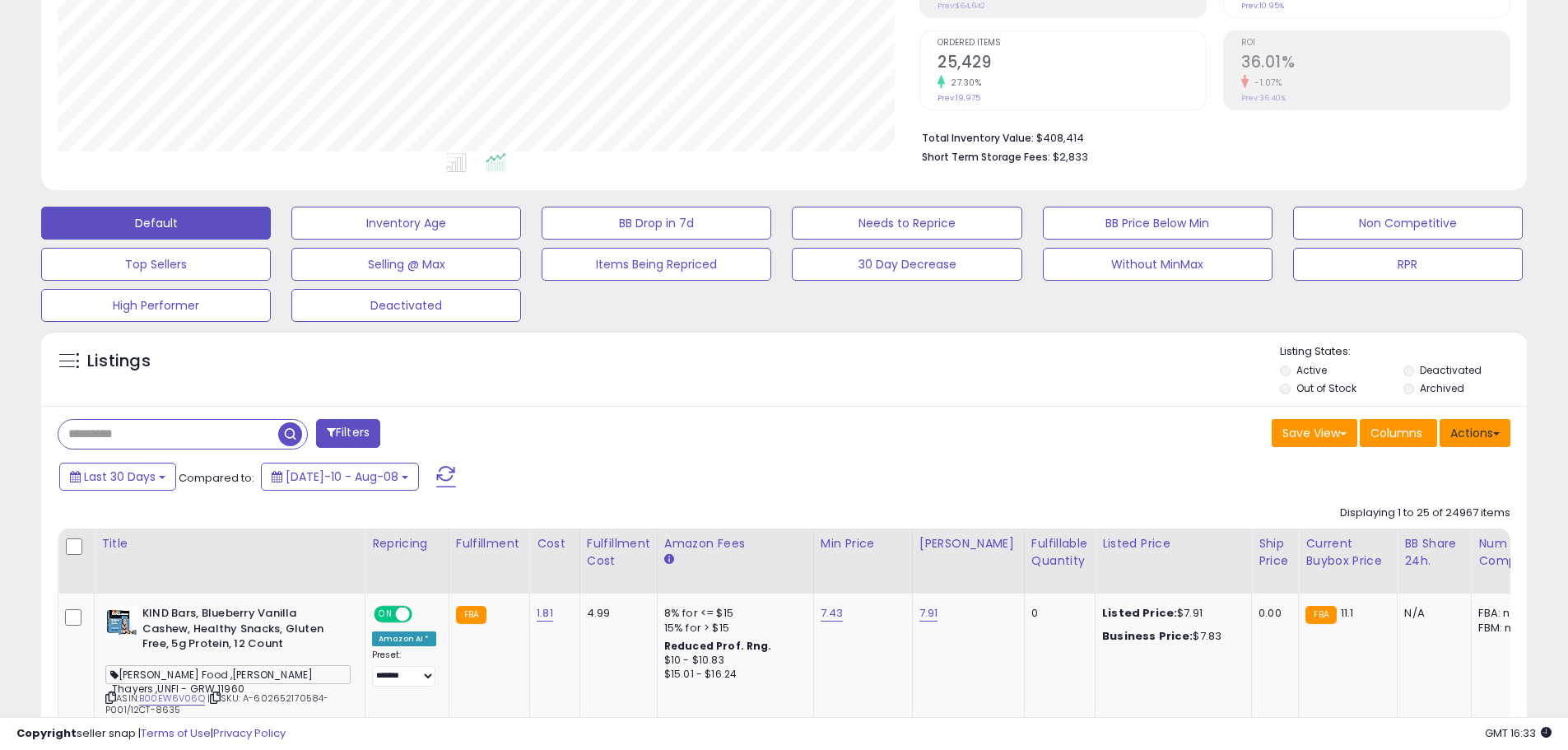
click at [1475, 431] on button "Actions" at bounding box center [1474, 433] width 71 height 28
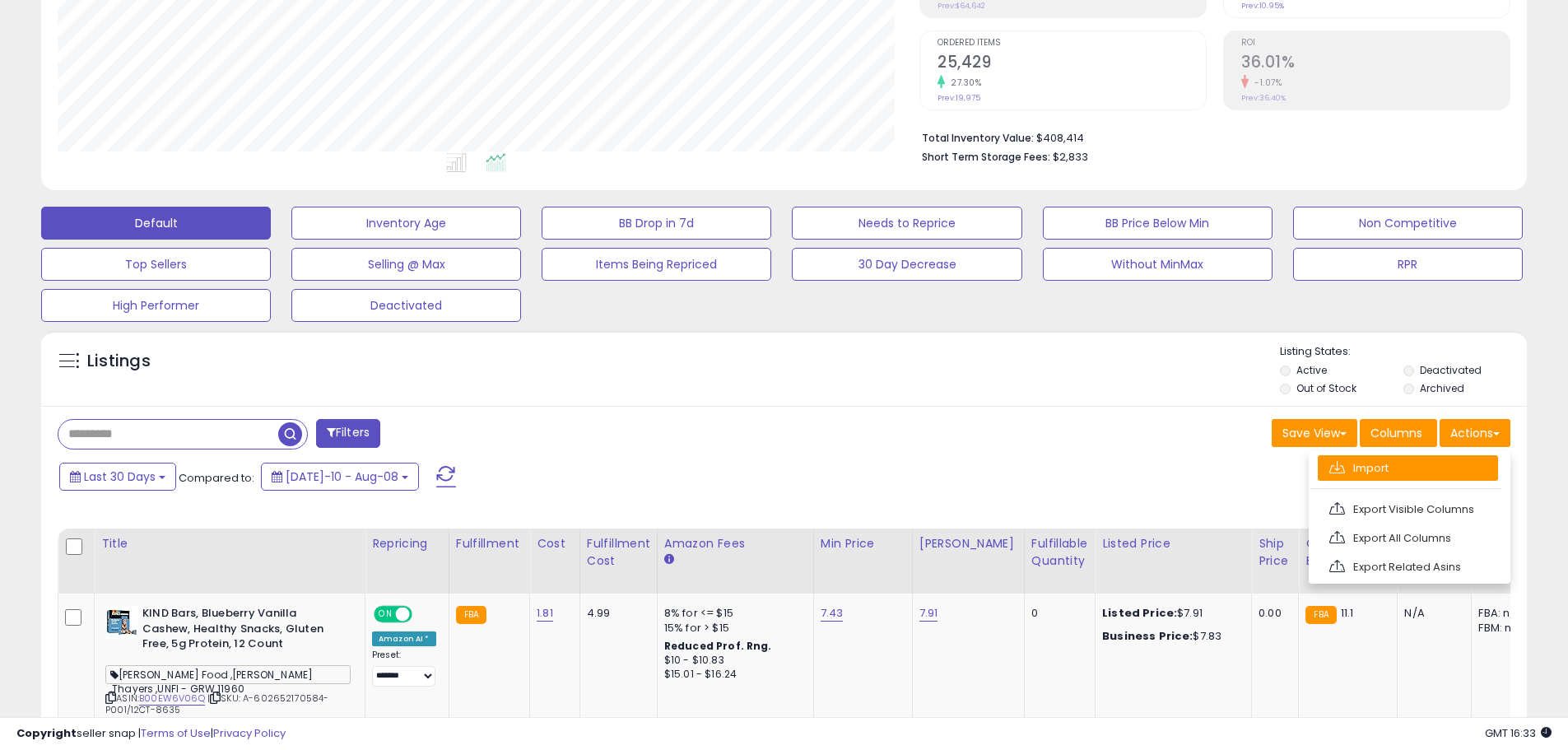
click at [1408, 461] on link "Import" at bounding box center [1408, 467] width 180 height 26
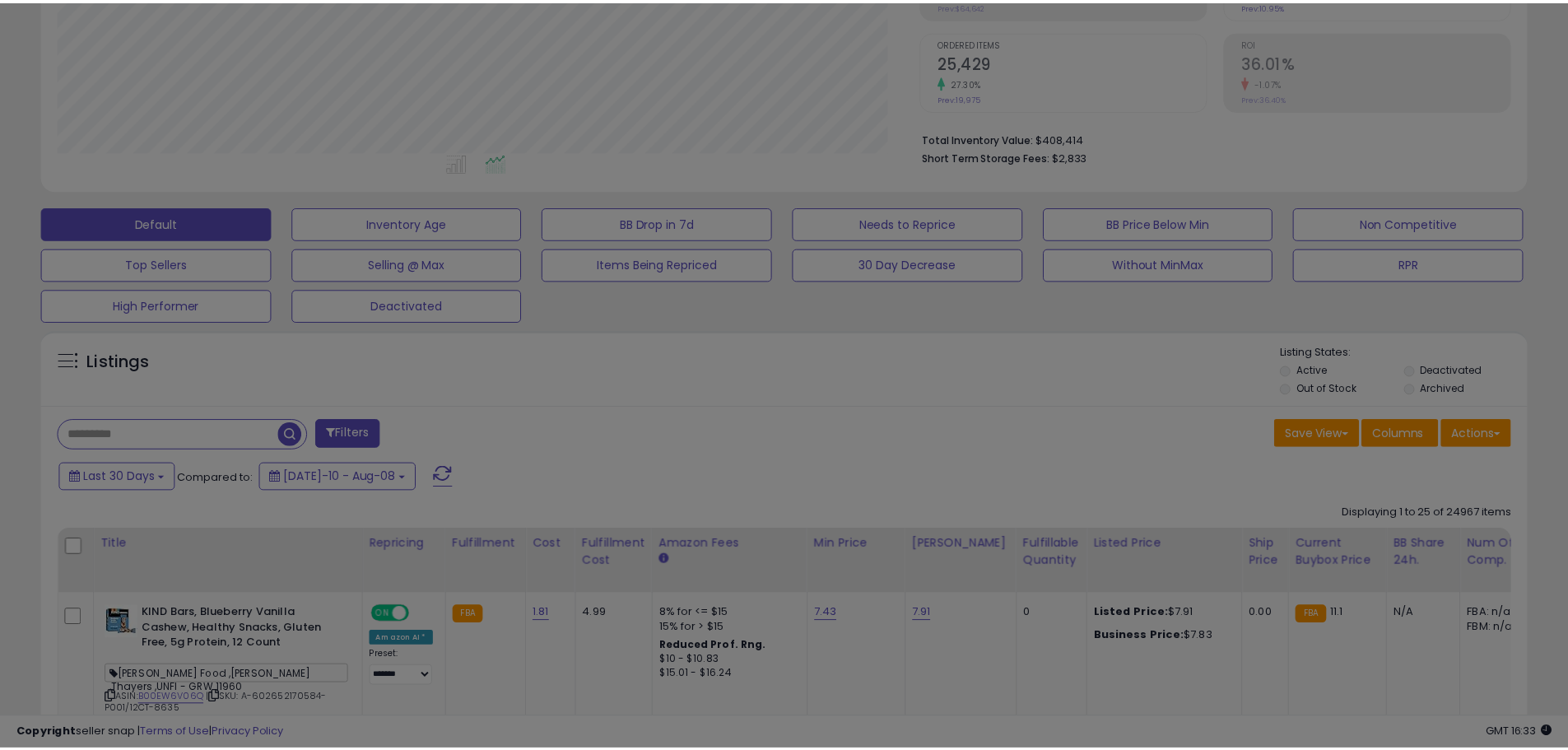
scroll to position [338, 869]
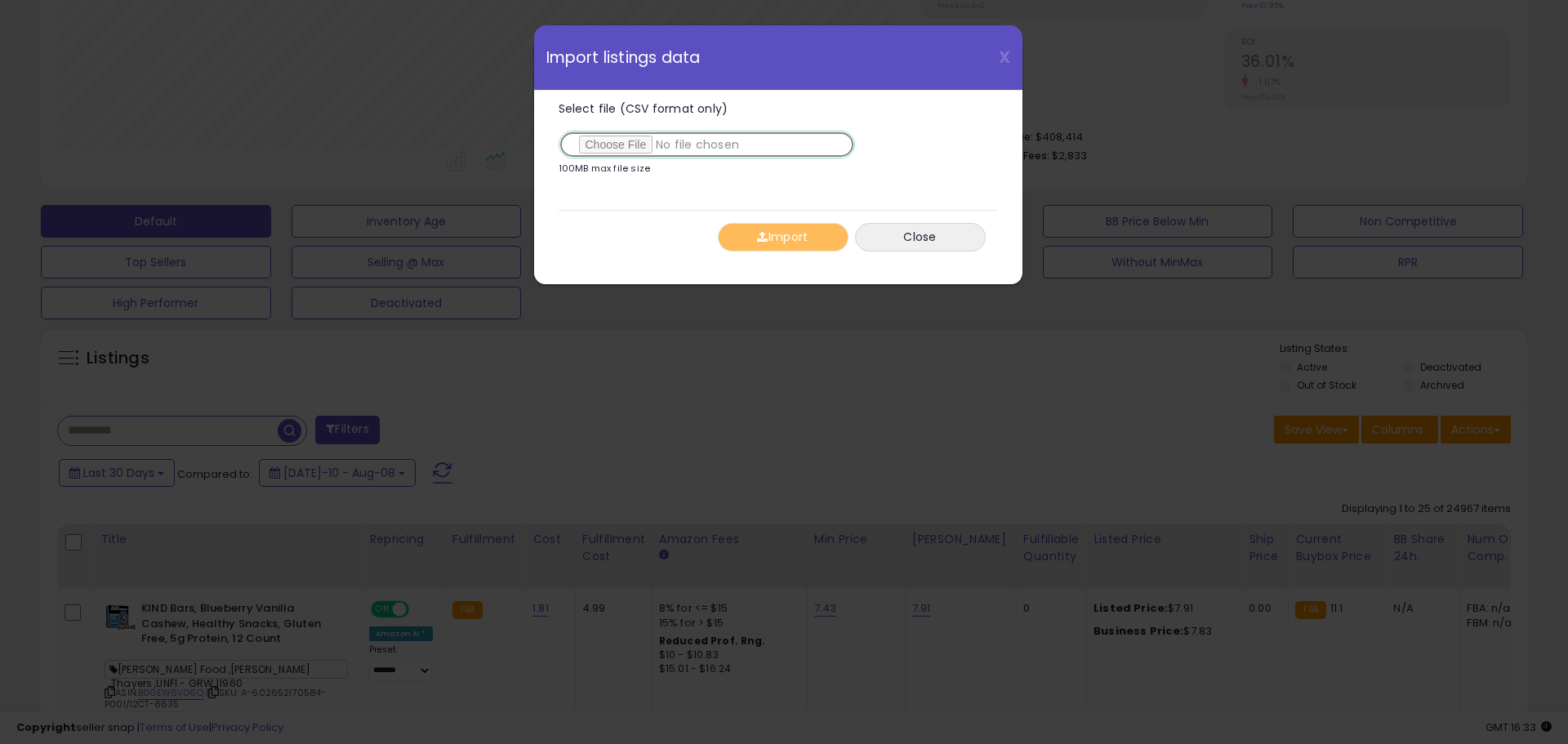
click at [684, 134] on input "Select file (CSV format only)" at bounding box center [706, 145] width 296 height 28
type input "**********"
click at [739, 221] on div "Import Close" at bounding box center [778, 236] width 439 height 54
click at [759, 240] on span "button" at bounding box center [762, 237] width 10 height 11
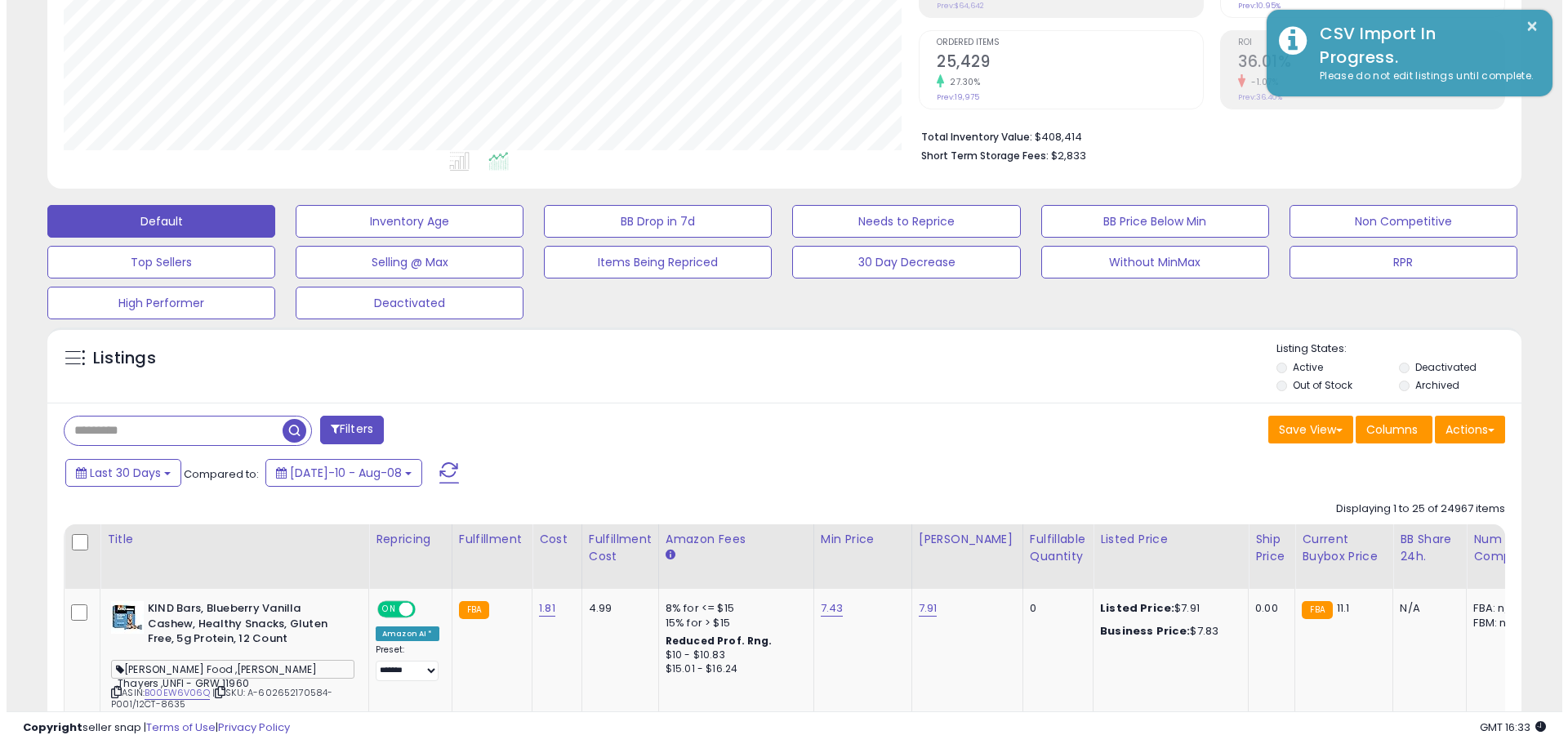
scroll to position [816194, 815701]
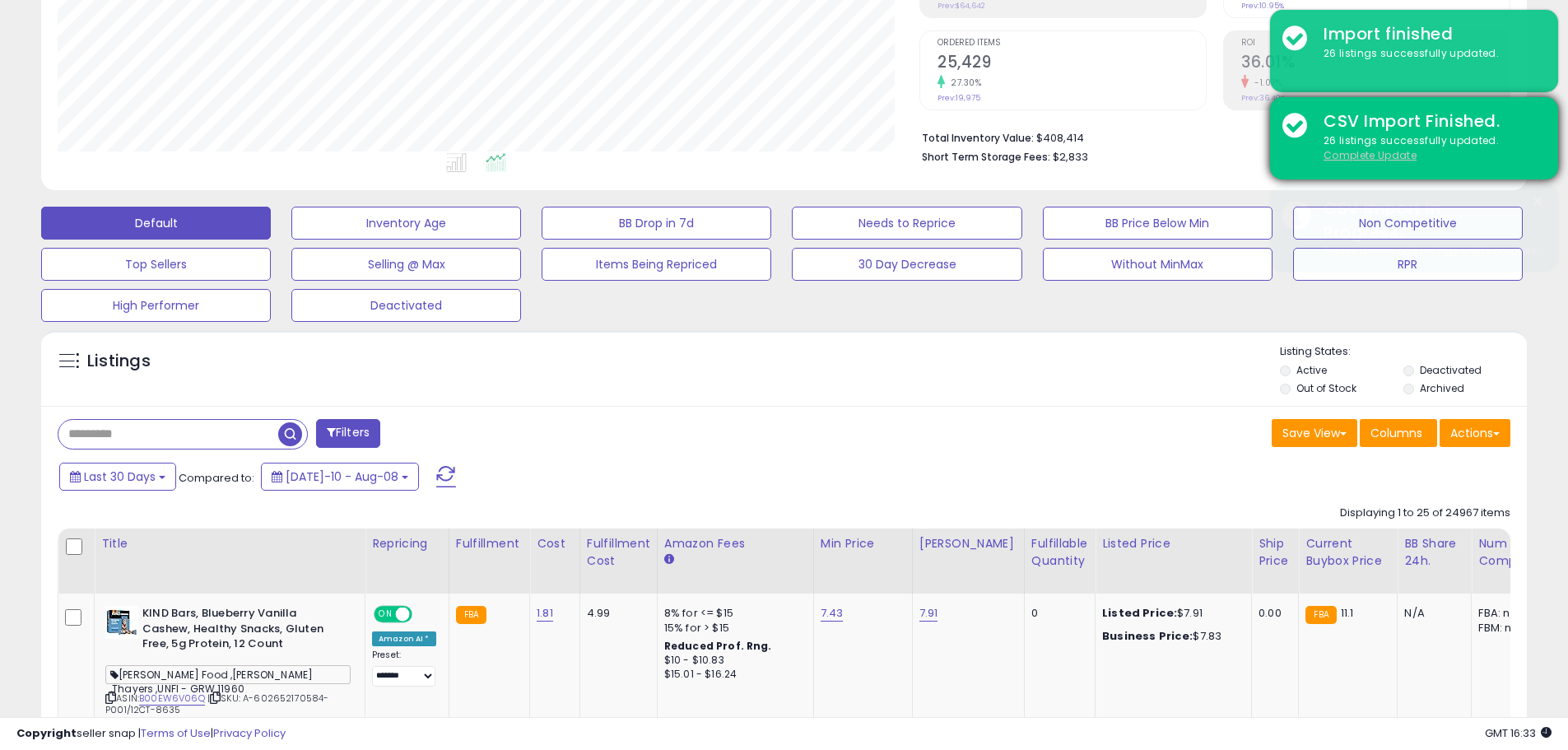
click at [1363, 156] on u "Complete Update" at bounding box center [1370, 155] width 93 height 14
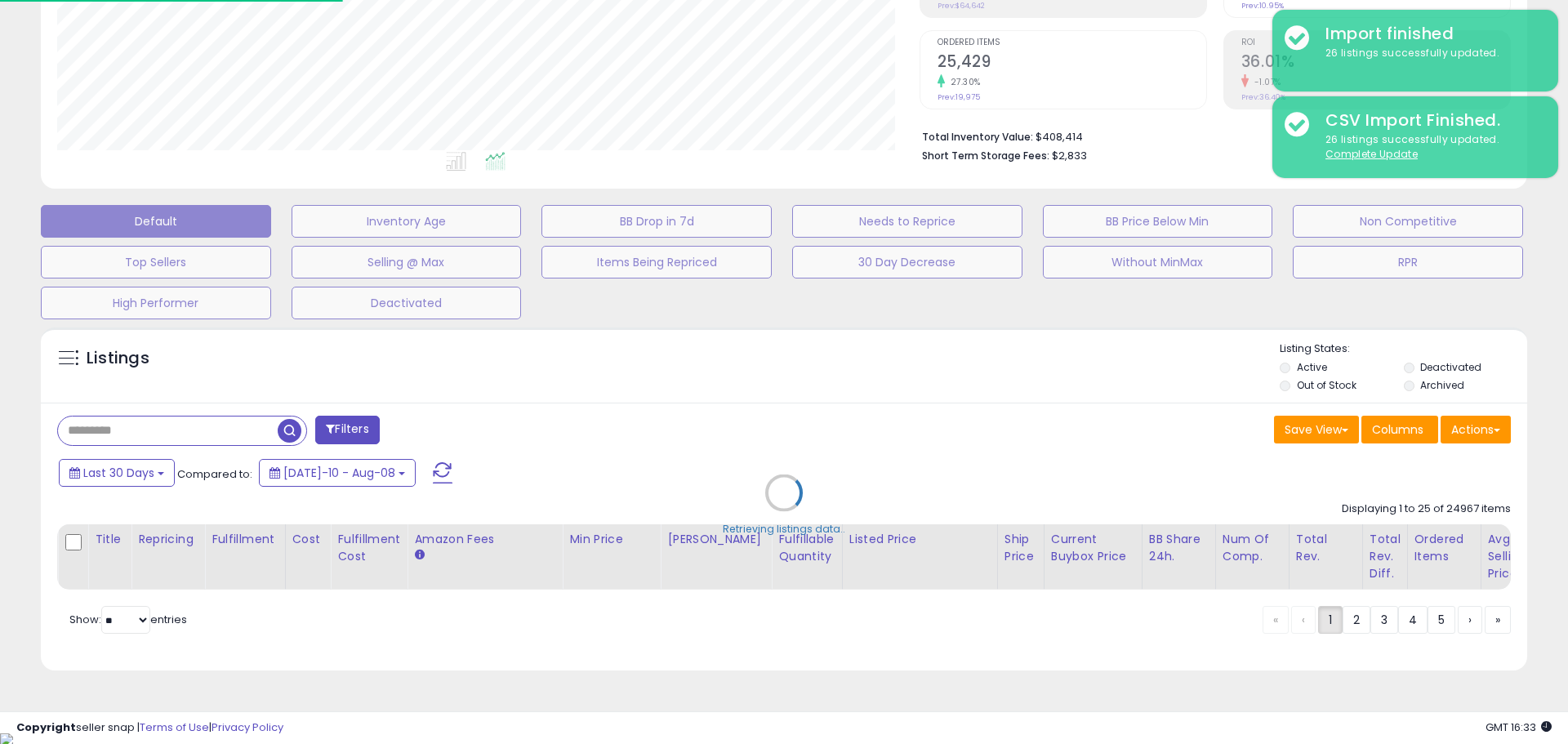
scroll to position [335, 863]
